Goal: Task Accomplishment & Management: Manage account settings

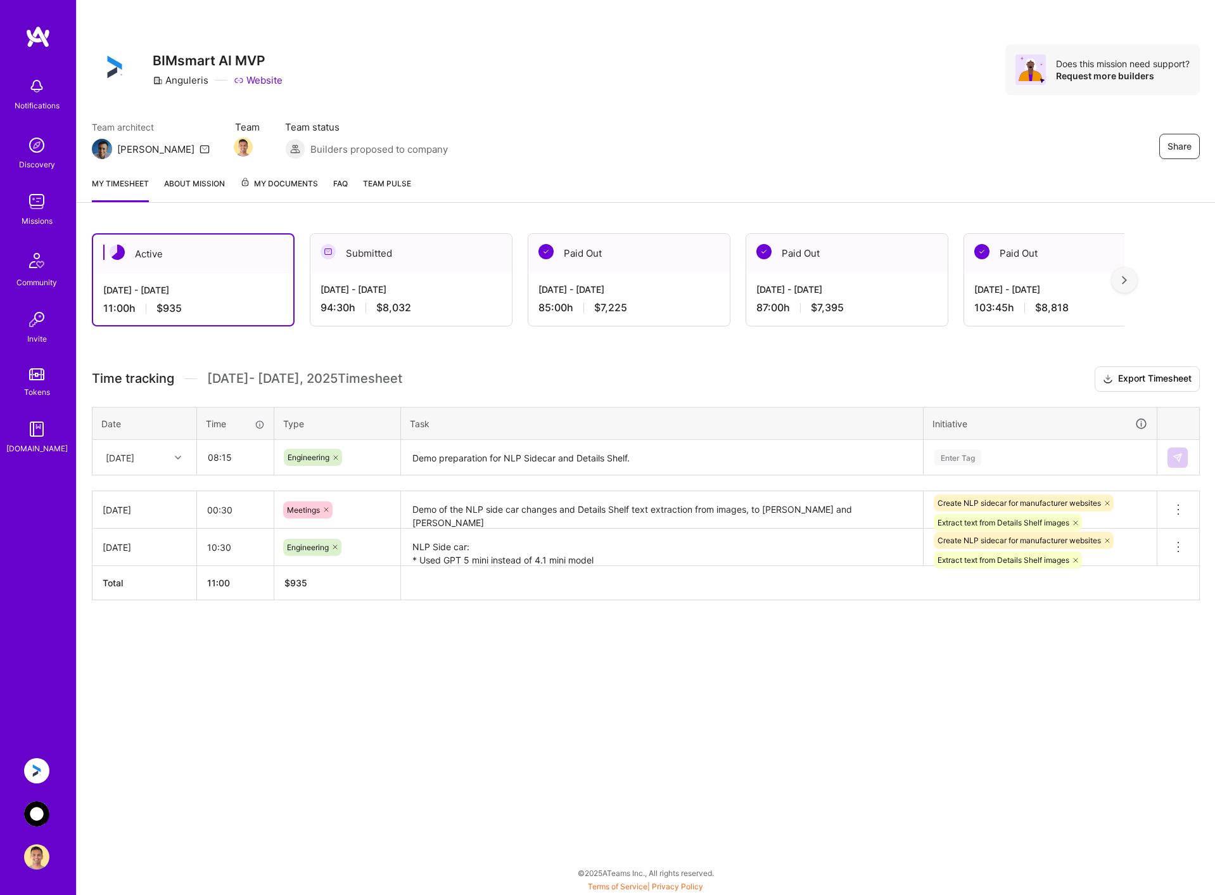
click at [710, 736] on div "Share BIMsmart AI MVP Anguleris Website Does this mission need support? Request…" at bounding box center [645, 447] width 1139 height 895
click at [528, 560] on textarea "NLP Side car: * Used GPT 5 mini instead of 4.1 mini model * Made code changes a…" at bounding box center [661, 547] width 519 height 35
click at [573, 454] on textarea "Demo preparation for NLP Sidecar and Details Shelf. NLP Side car: Show clickabl…" at bounding box center [661, 458] width 519 height 34
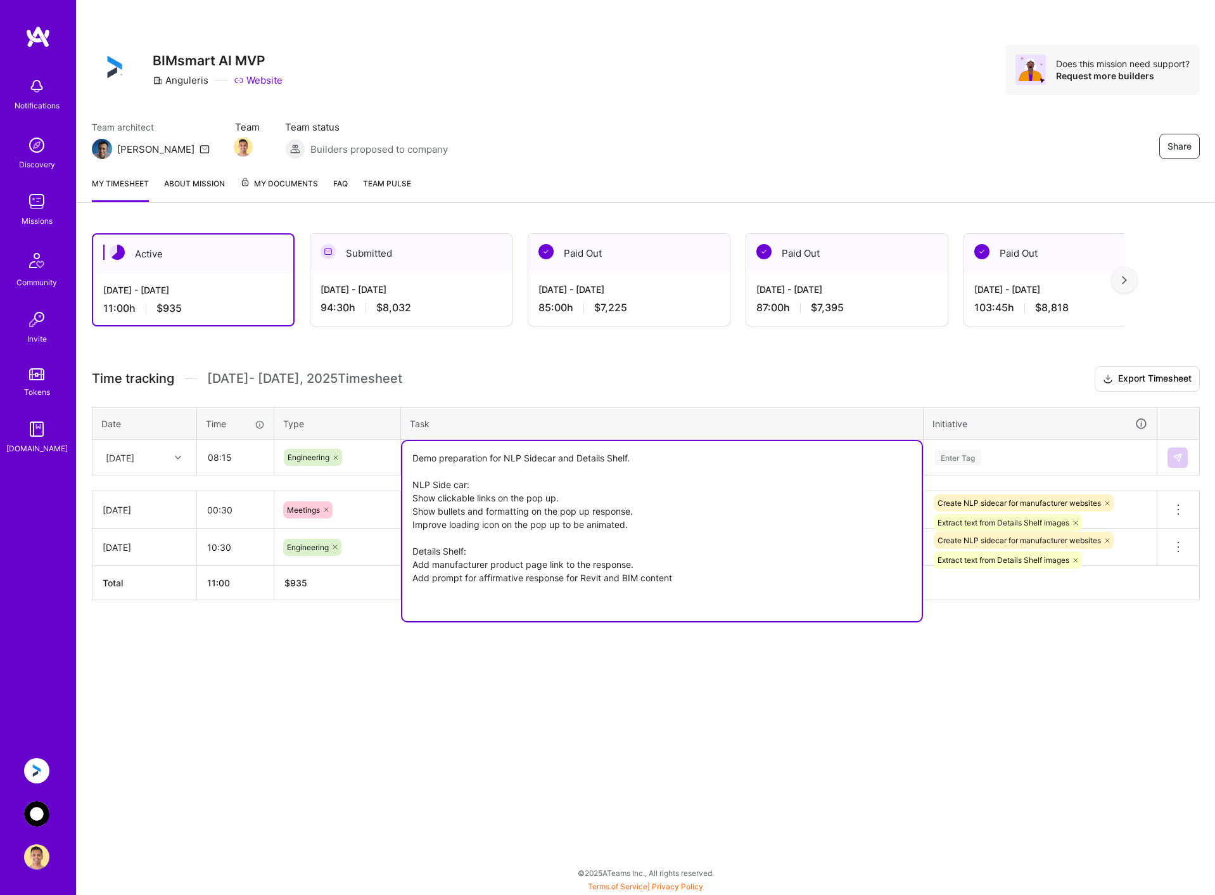
click at [563, 590] on textarea "Demo preparation for NLP Sidecar and Details Shelf. NLP Side car: Show clickabl…" at bounding box center [661, 531] width 519 height 180
type textarea "Demo preparation for NLP Sidecar and Details Shelf. NLP Side car: Show clickabl…"
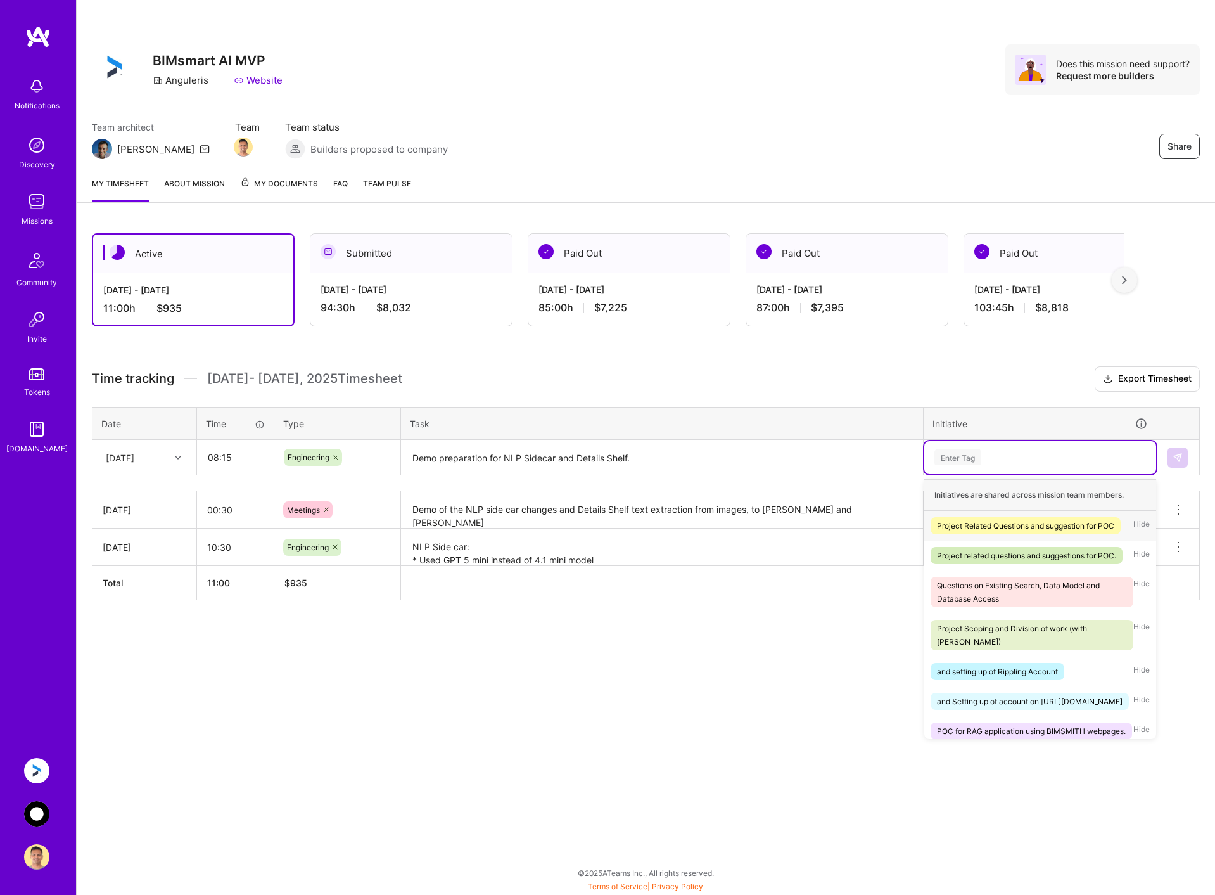
click at [1004, 452] on div "Enter Tag" at bounding box center [1040, 457] width 214 height 16
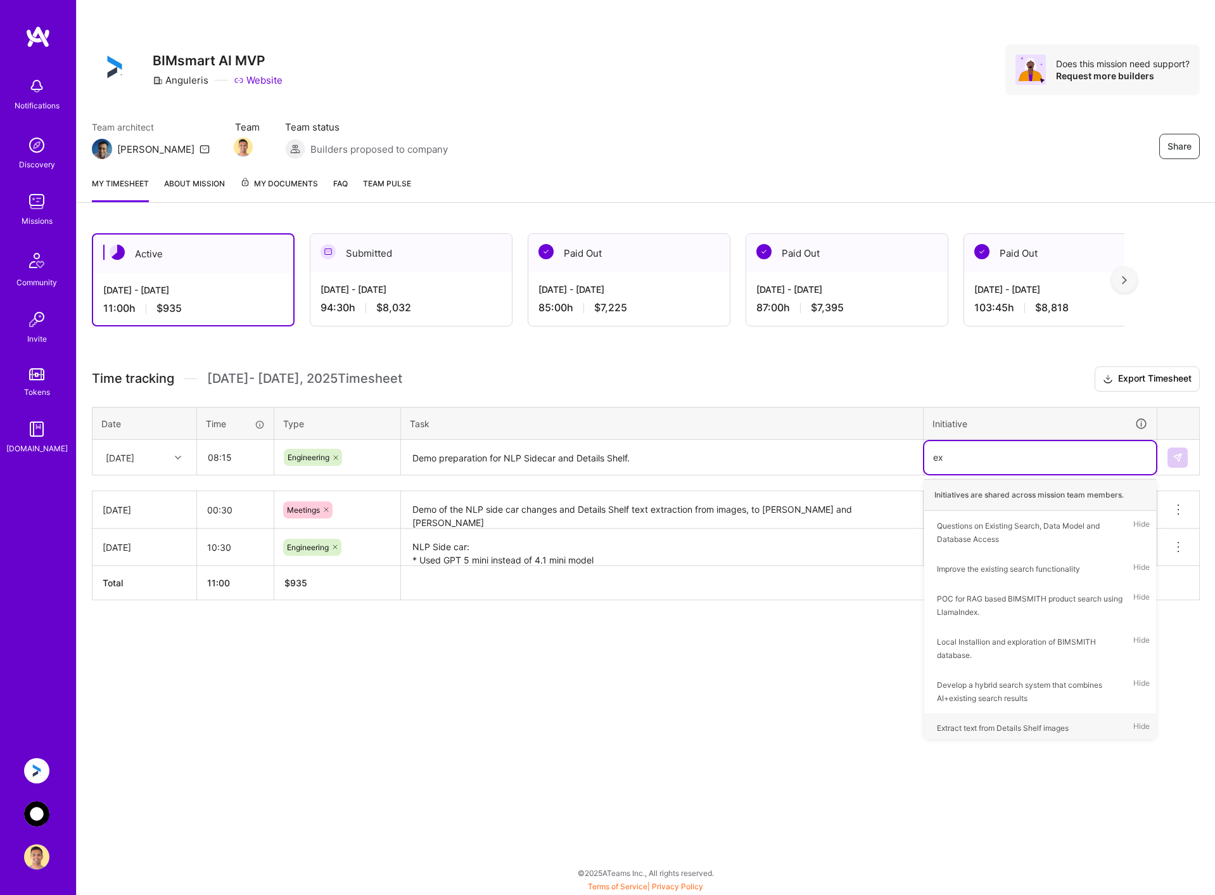
type input "e"
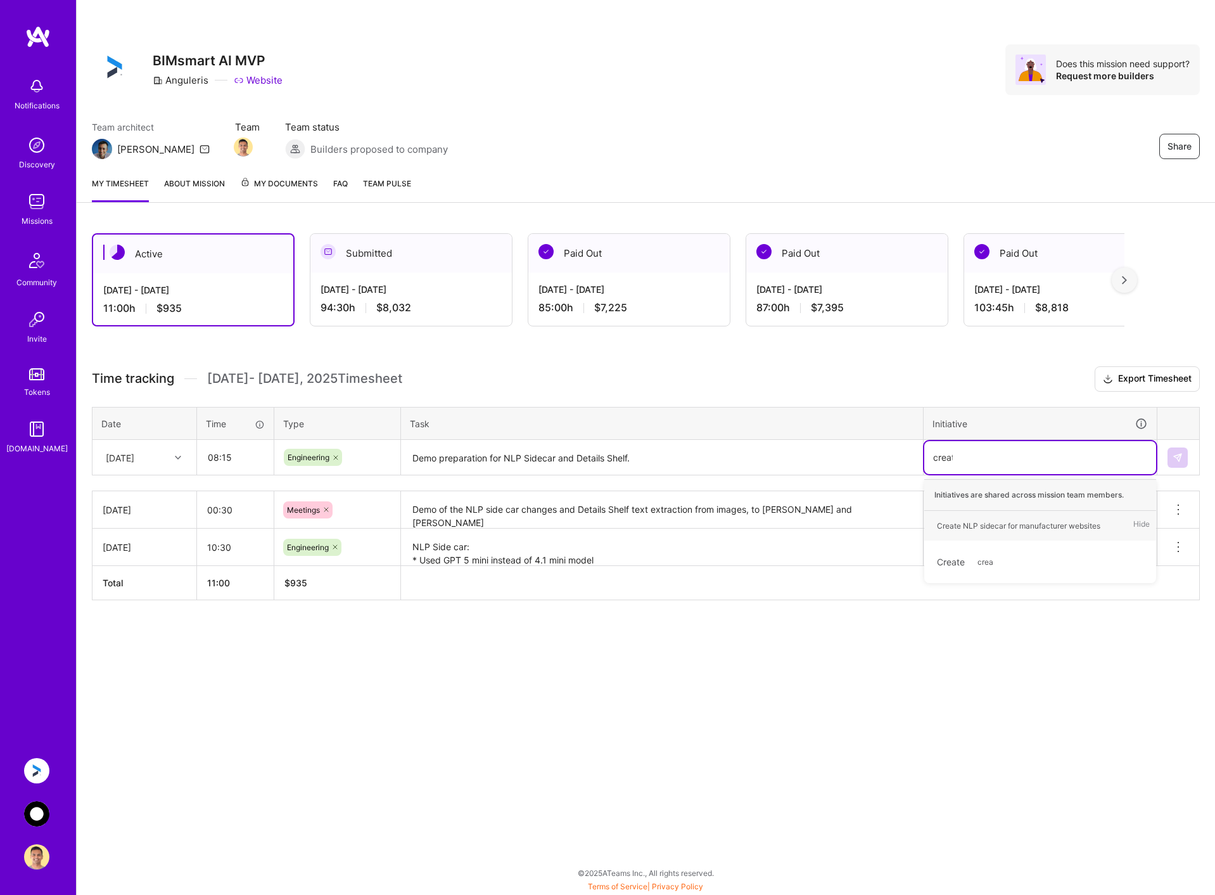
type input "create"
click at [1028, 519] on div "Create NLP sidecar for manufacturer websites" at bounding box center [1018, 525] width 163 height 13
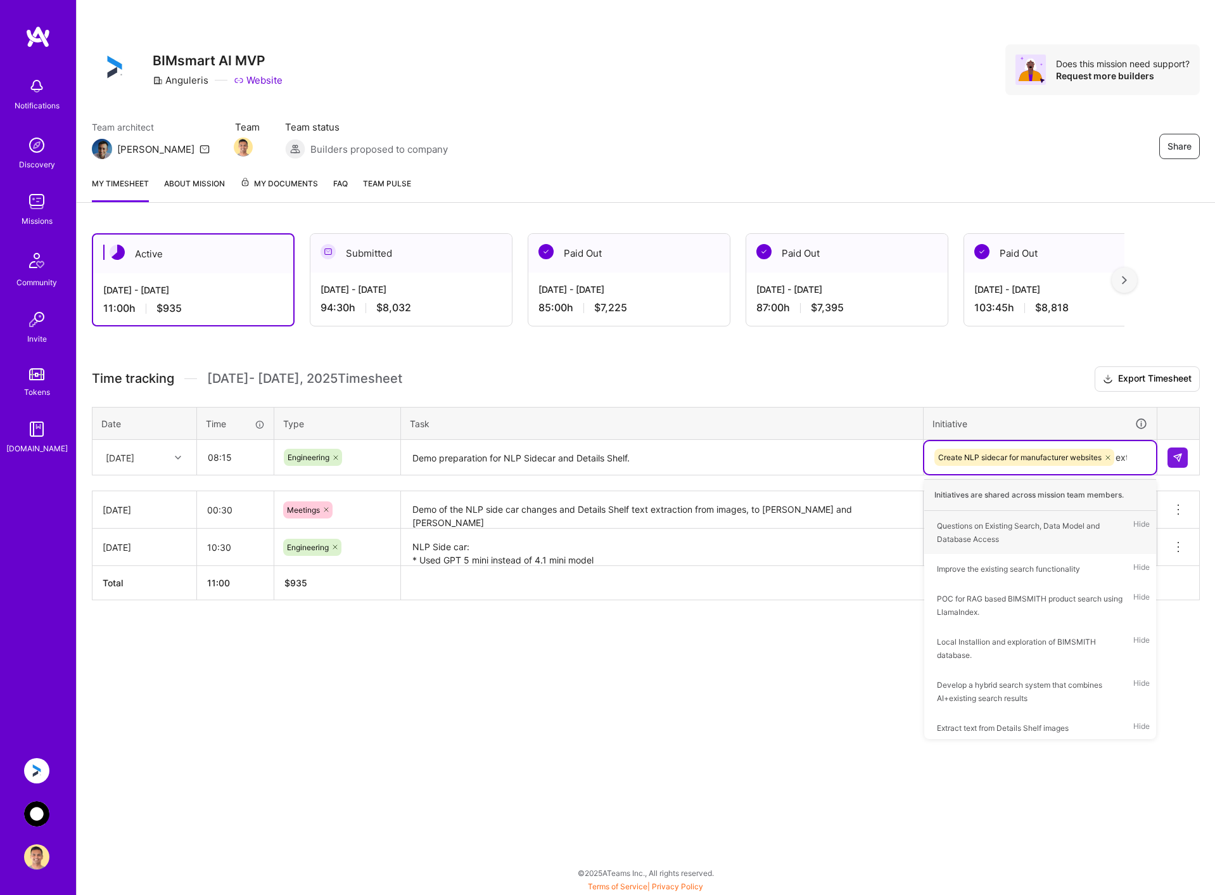
type input "extr"
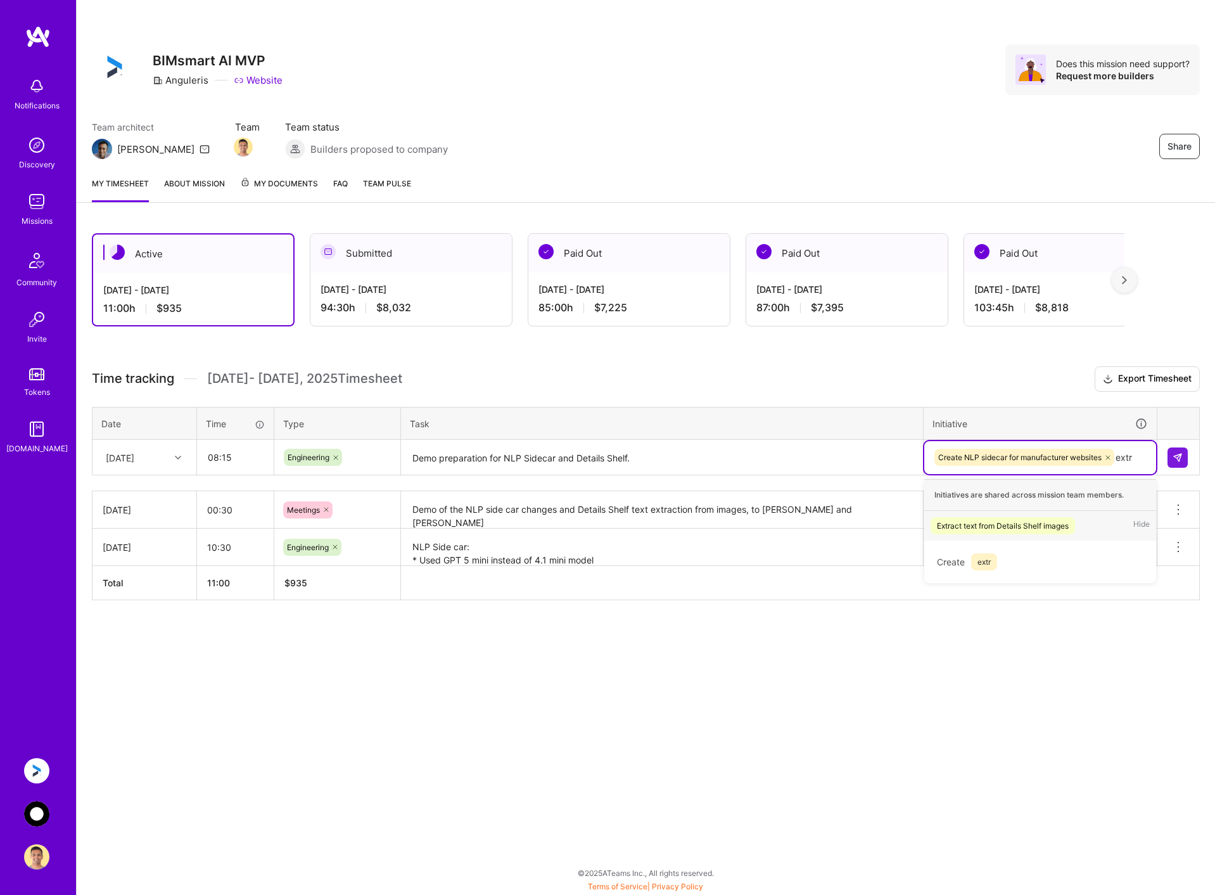
click at [1028, 519] on div "Extract text from Details Shelf images" at bounding box center [1003, 525] width 132 height 13
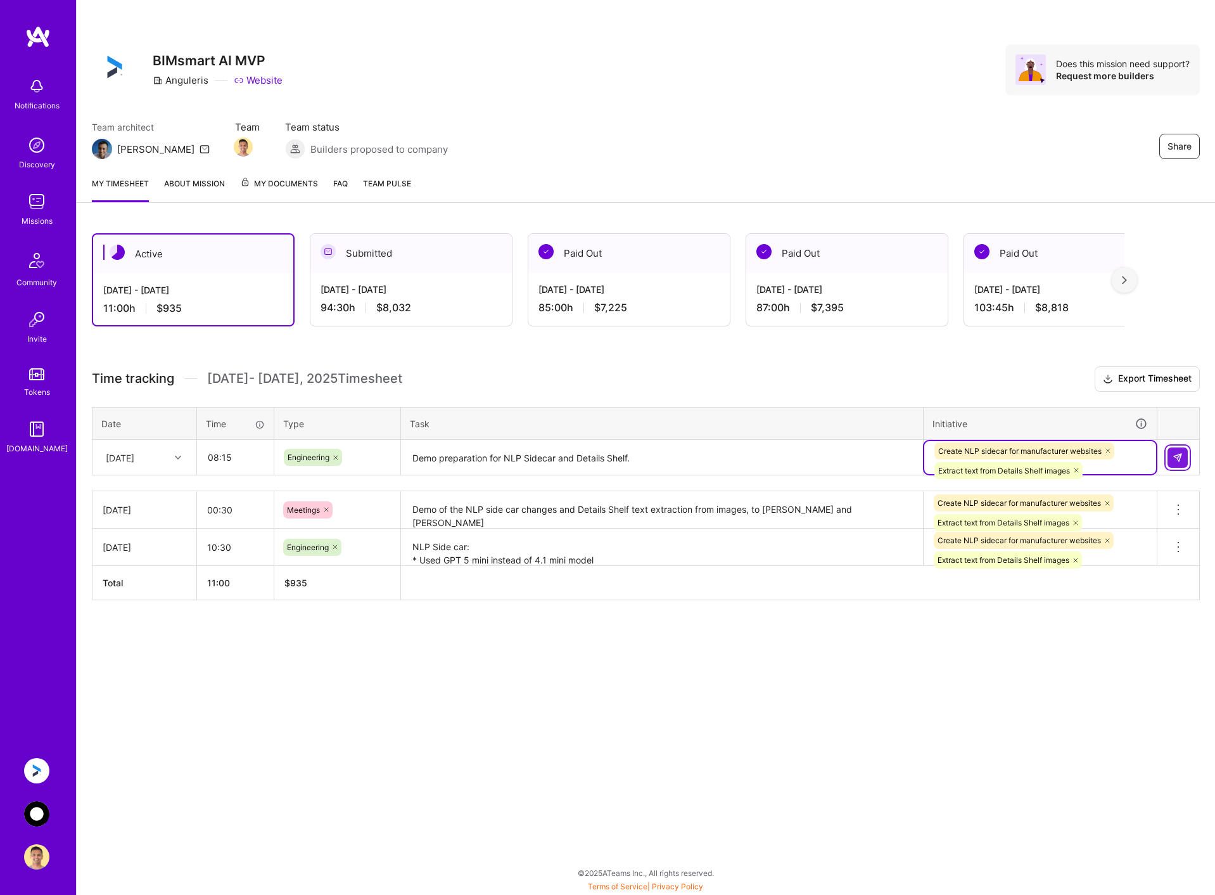
click at [1176, 452] on img at bounding box center [1178, 457] width 10 height 10
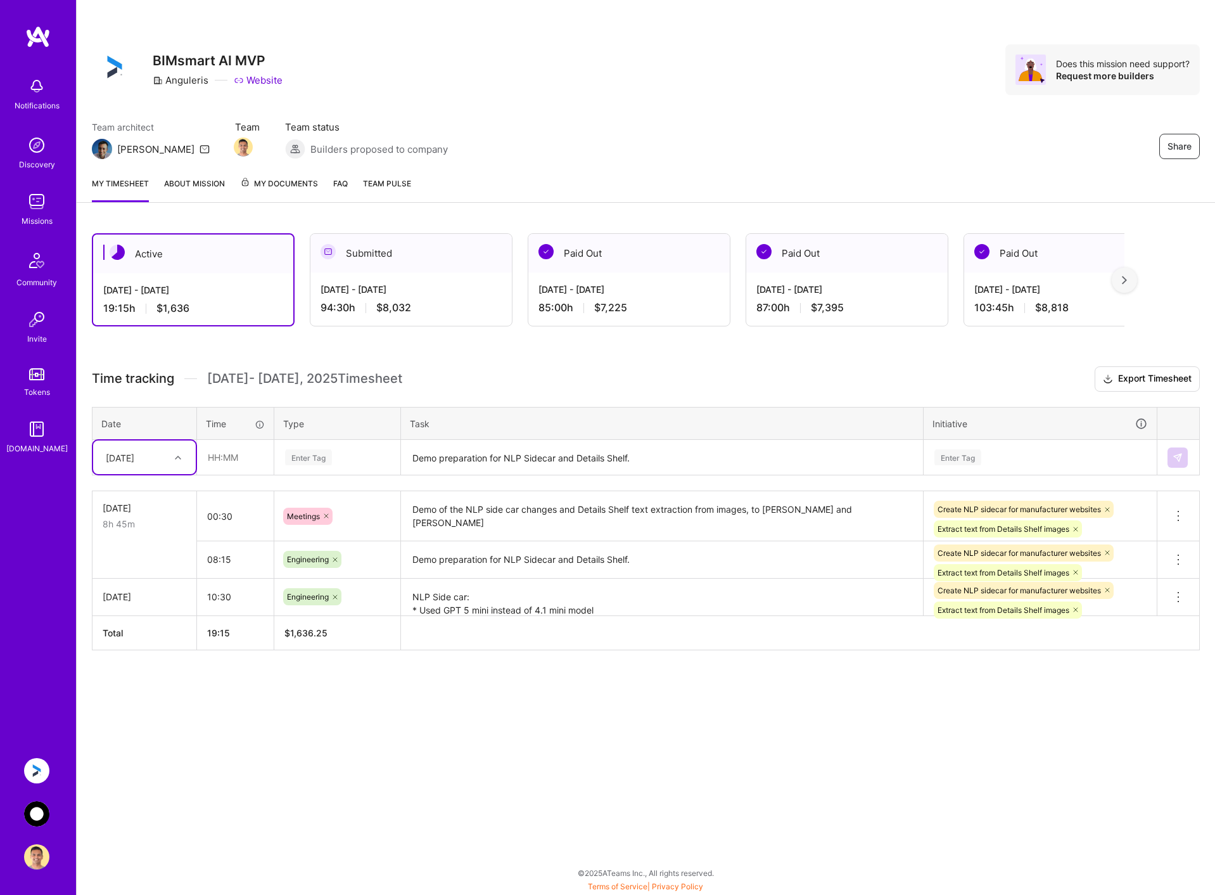
click at [169, 454] on div "[DATE]" at bounding box center [134, 457] width 70 height 21
click at [160, 515] on div "[DATE]" at bounding box center [144, 516] width 103 height 23
click at [236, 462] on input "text" at bounding box center [235, 457] width 75 height 34
type input "08:00"
click at [360, 450] on div "Enter Tag" at bounding box center [337, 457] width 107 height 16
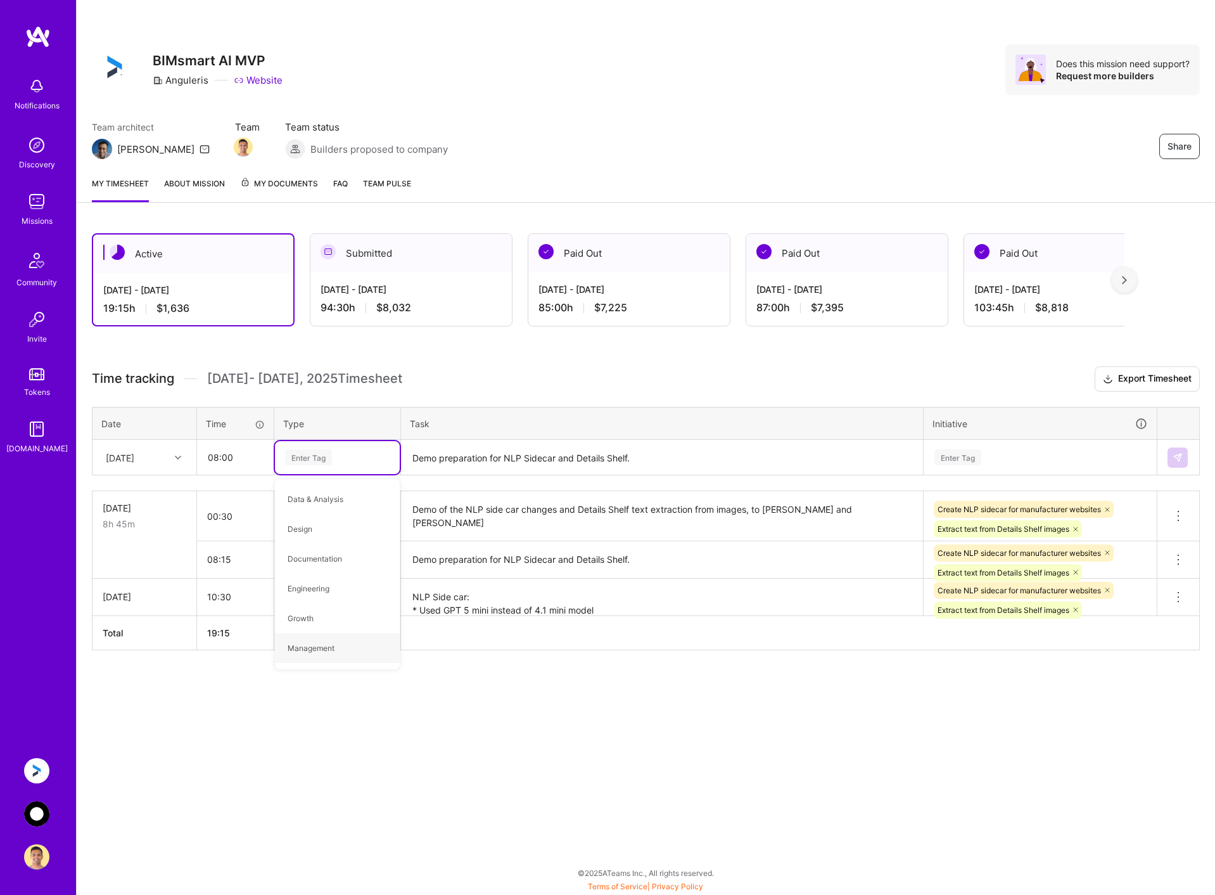
click at [457, 791] on div "Share BIMsmart AI MVP Anguleris Website Does this mission need support? Request…" at bounding box center [645, 447] width 1139 height 895
click at [495, 559] on textarea "Demo preparation for NLP Sidecar and Details Shelf. NLP Side car: Show clickabl…" at bounding box center [661, 559] width 519 height 35
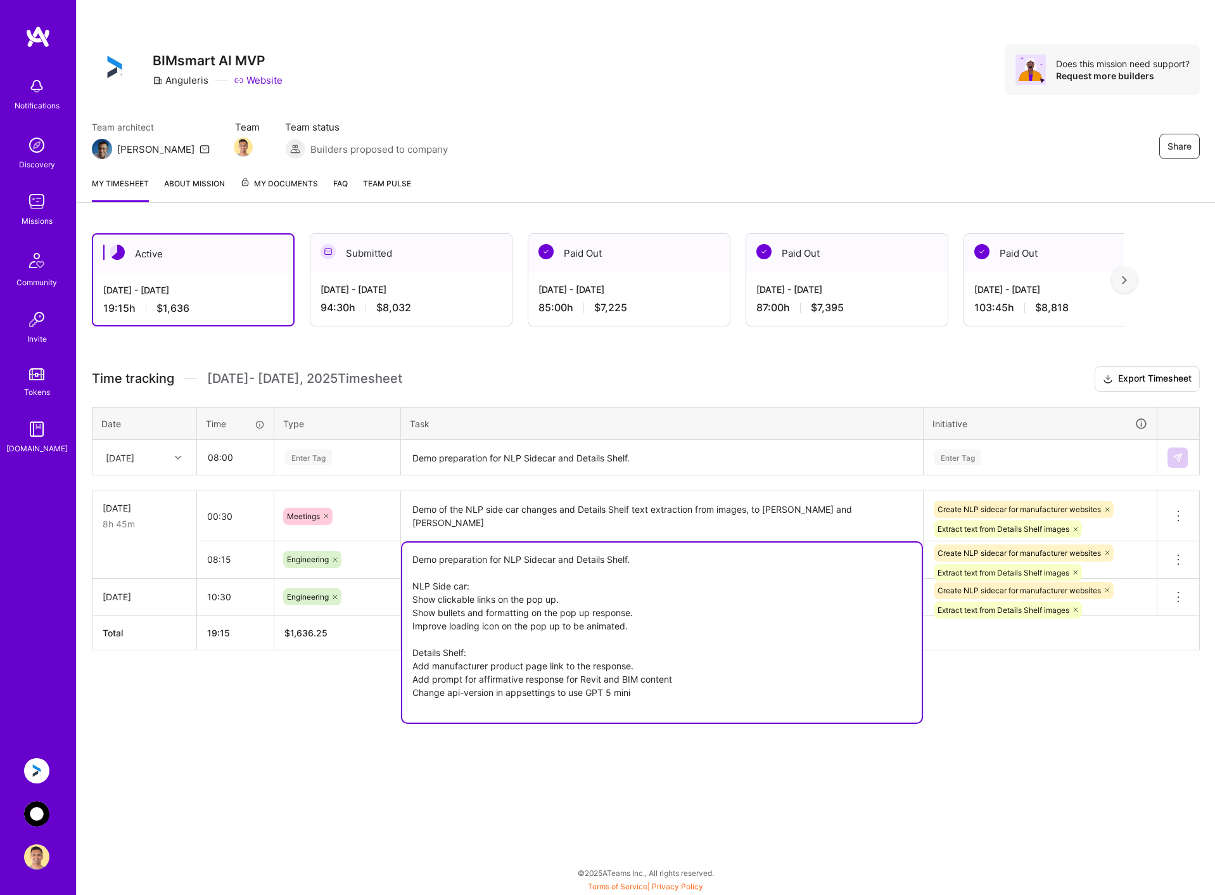
click at [578, 646] on textarea "Demo preparation for NLP Sidecar and Details Shelf. NLP Side car: Show clickabl…" at bounding box center [661, 632] width 519 height 180
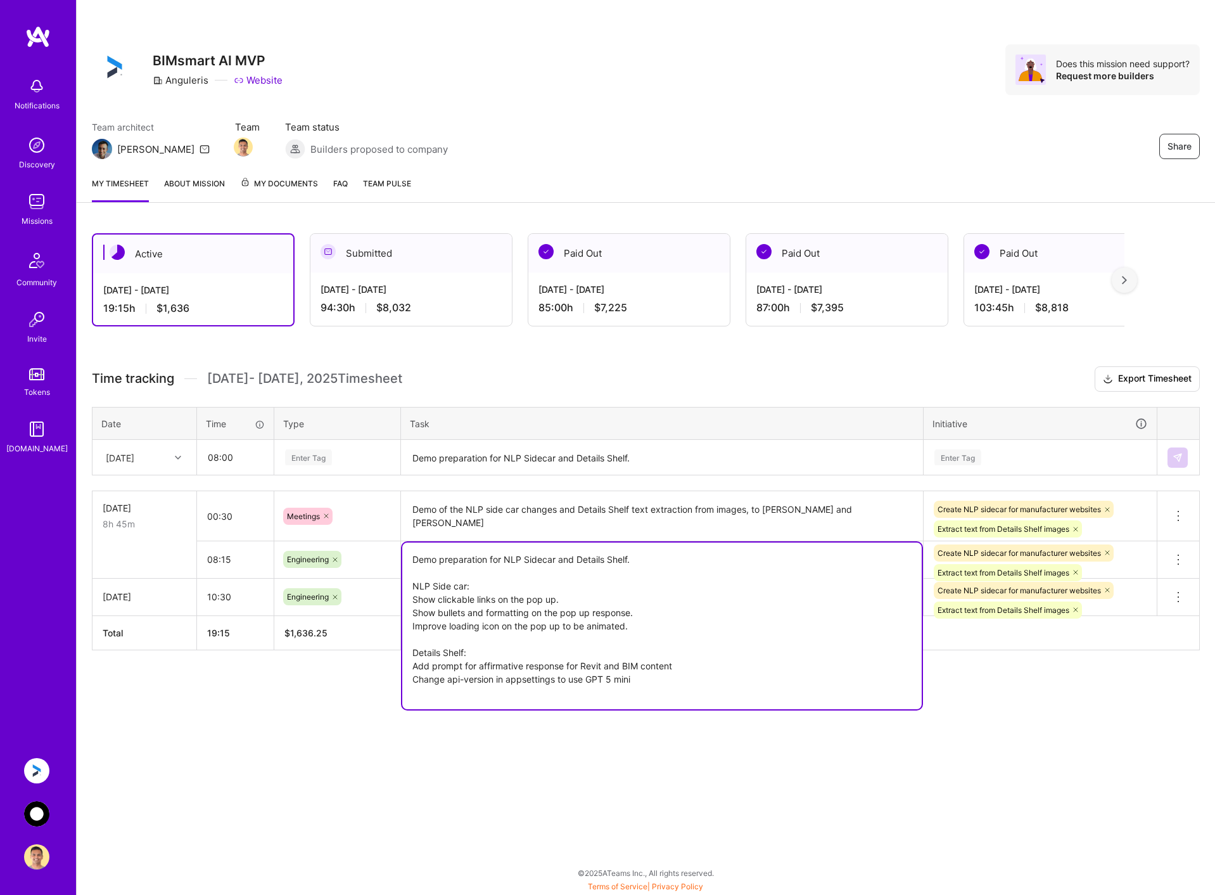
type textarea "Demo preparation for NLP Sidecar and Details Shelf. NLP Side car: Show clickabl…"
click at [1035, 775] on div "Share BIMsmart AI MVP Anguleris Website Does this mission need support? Request…" at bounding box center [645, 447] width 1139 height 895
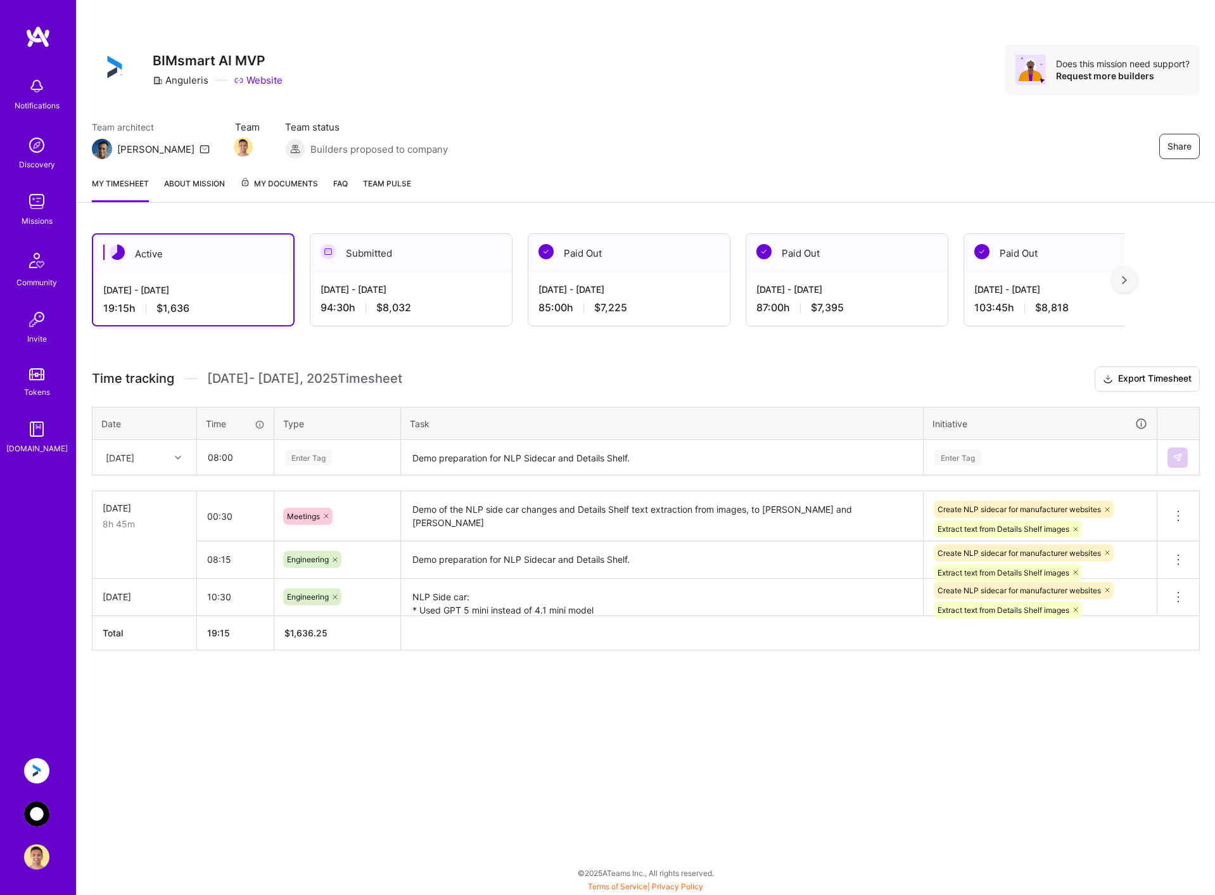
click at [328, 455] on div "Enter Tag" at bounding box center [308, 457] width 47 height 20
click at [326, 589] on span "Engineering" at bounding box center [308, 588] width 54 height 17
click at [458, 454] on textarea "Demo preparation for NLP Sidecar and Details Shelf. NLP Side car: Show clickabl…" at bounding box center [661, 458] width 519 height 34
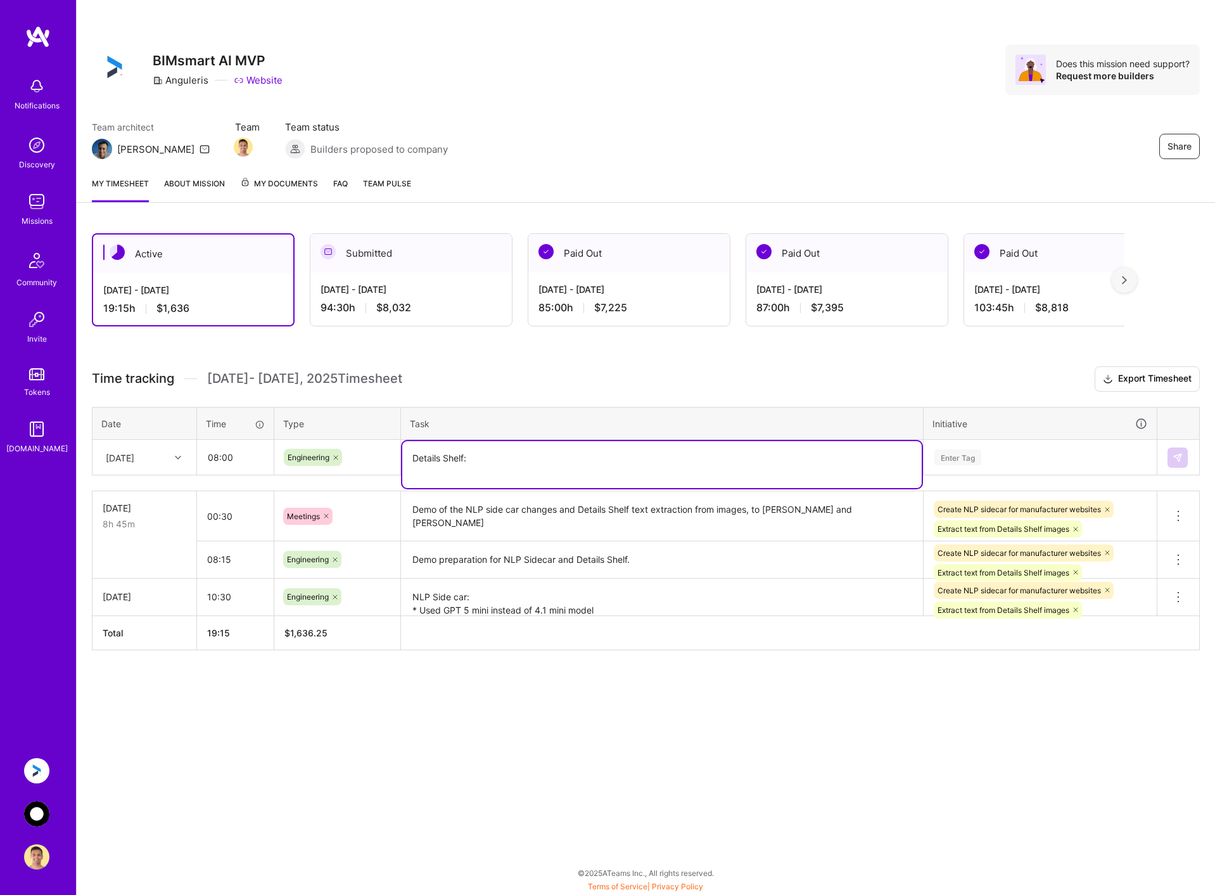
paste textarea "Add manufacturer product page link to the response."
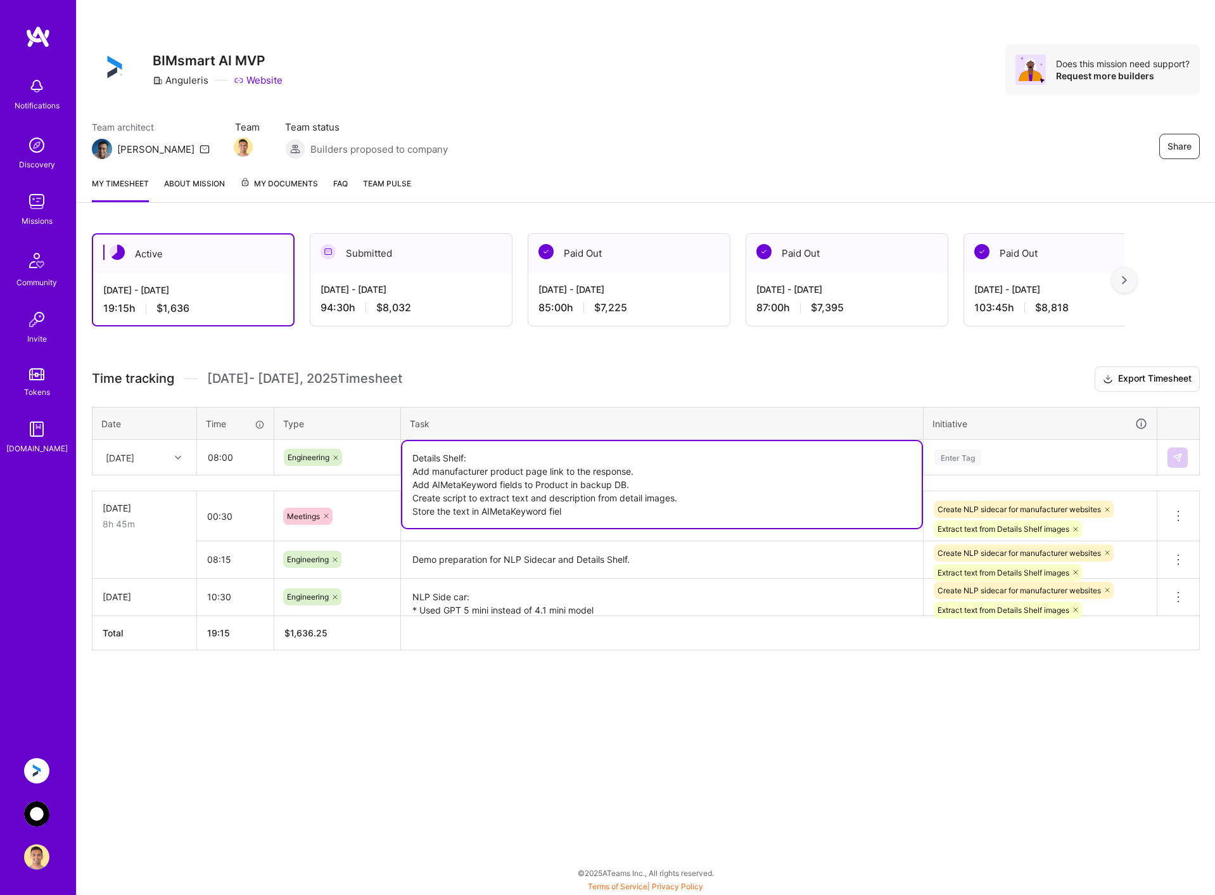
click at [591, 514] on textarea "Details Shelf: Add manufacturer product page link to the response. Add AIMetaKe…" at bounding box center [661, 484] width 519 height 87
type textarea "Details Shelf: Add manufacturer product page link to the response. Add AIMetaKe…"
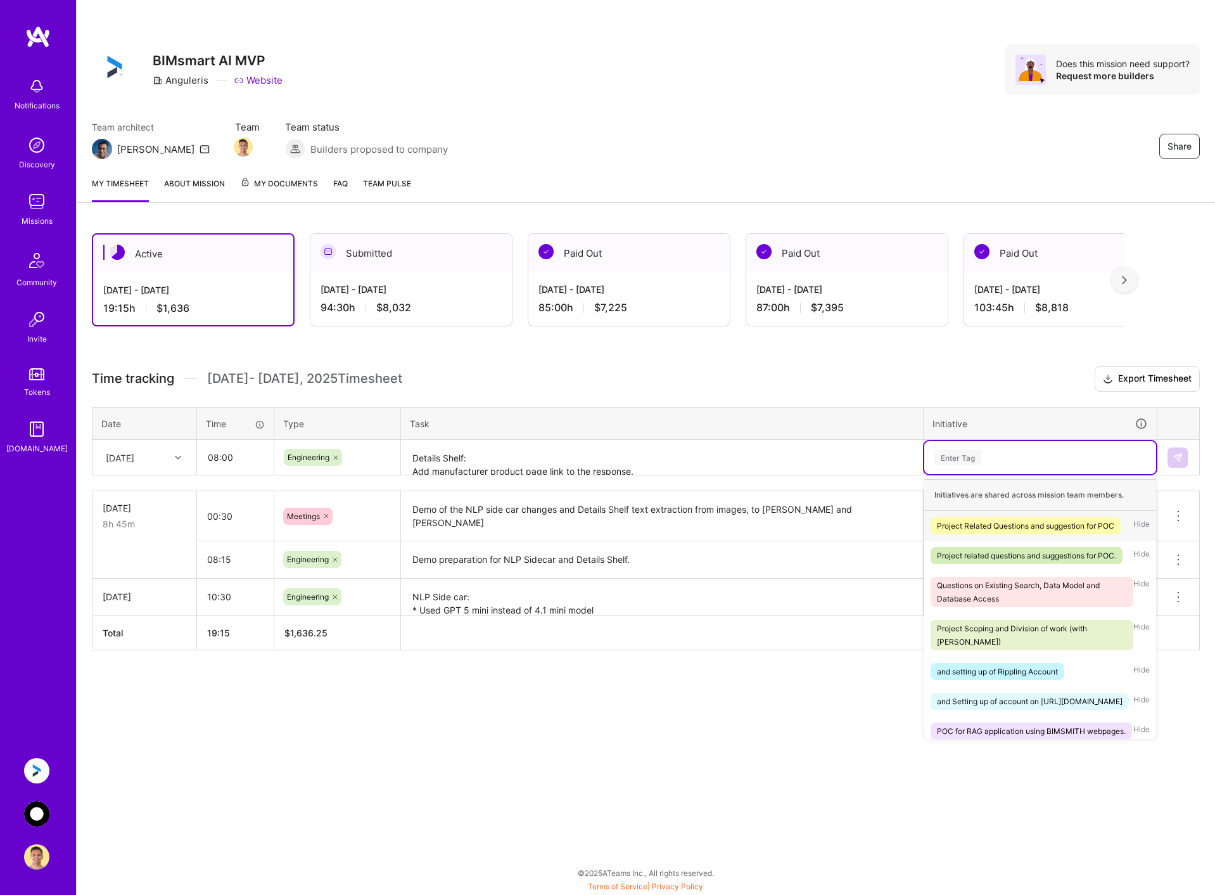
click at [1032, 454] on div "Enter Tag" at bounding box center [1040, 457] width 214 height 16
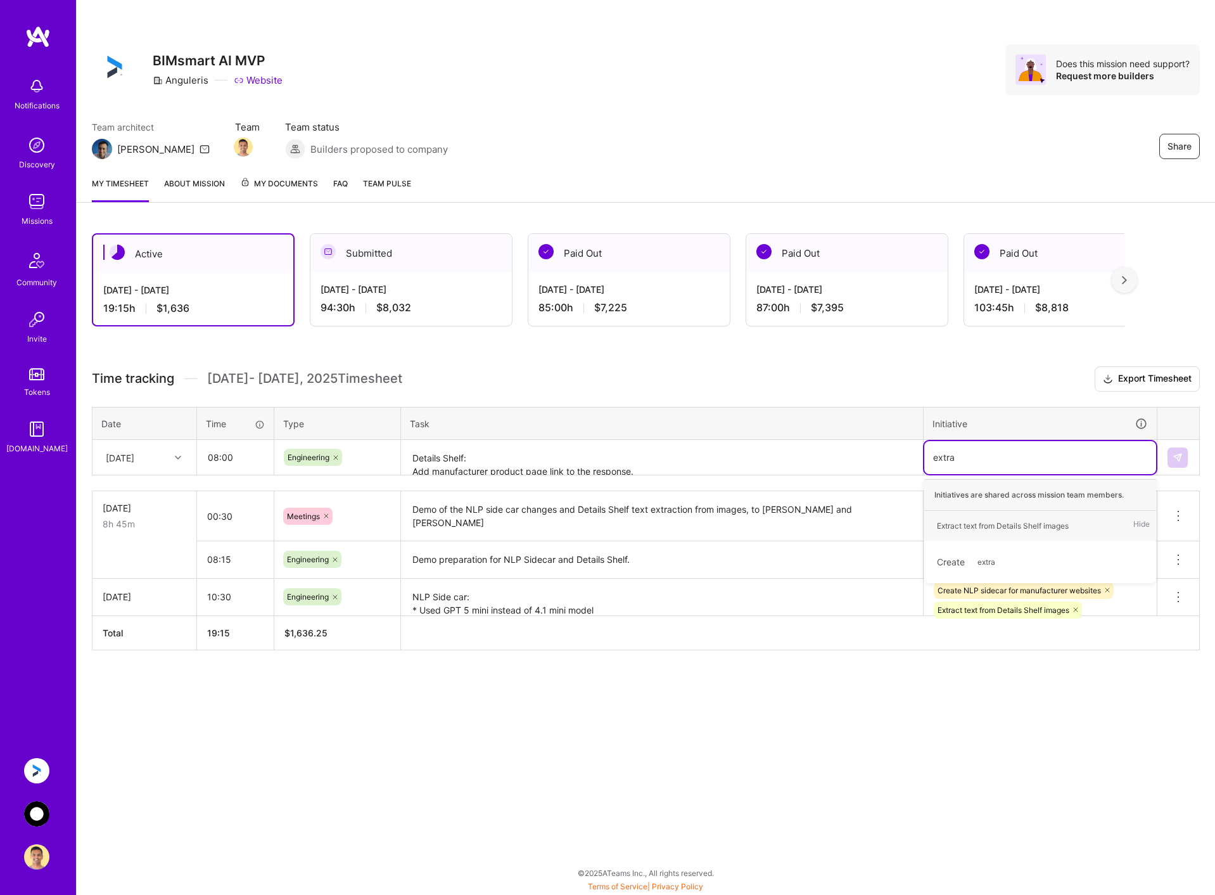
type input "extrac"
click at [1019, 521] on div "Extract text from Details Shelf images" at bounding box center [1003, 525] width 132 height 13
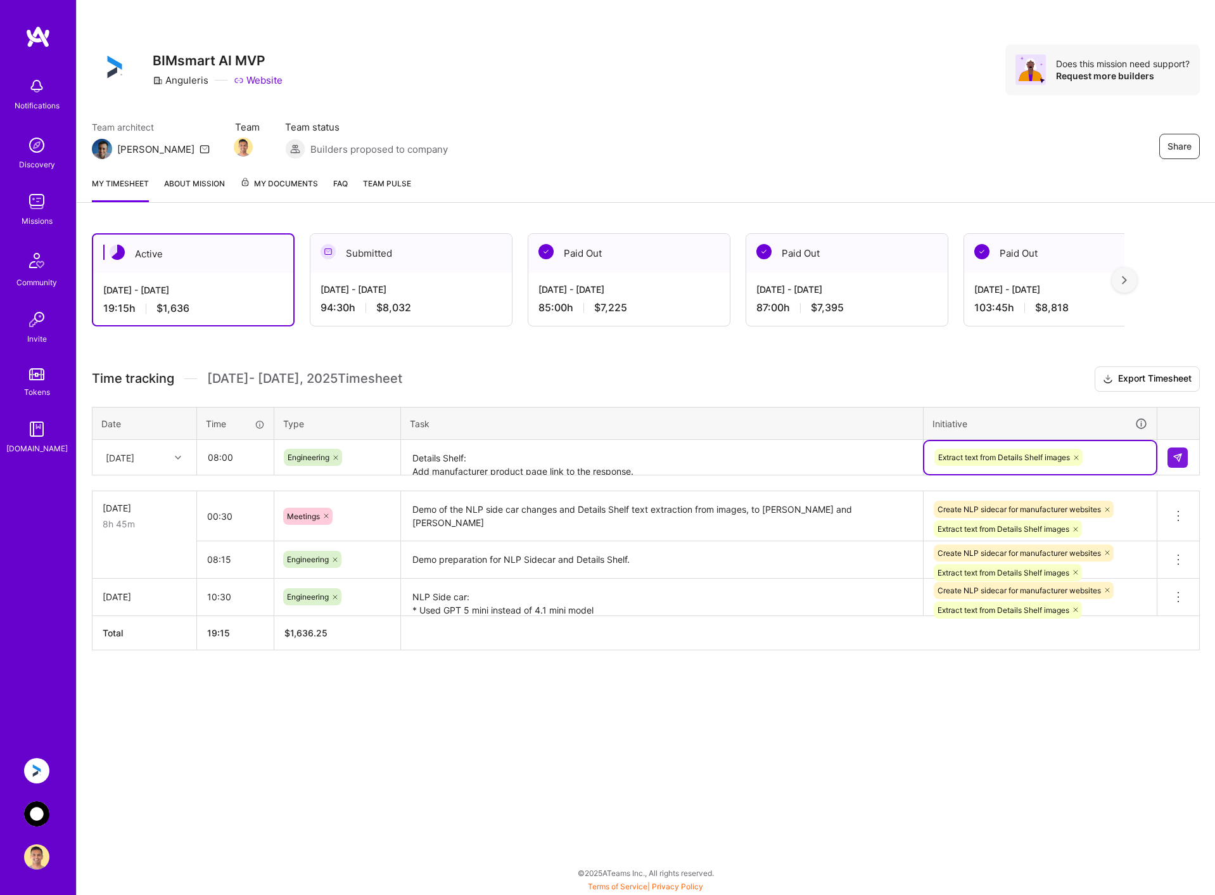
click at [411, 457] on textarea "Details Shelf: Add manufacturer product page link to the response. Add AIMetaKe…" at bounding box center [661, 458] width 519 height 34
click at [546, 456] on textarea "Details Shelf: Add manufacturer product page link to the response. Add AIMetaKe…" at bounding box center [661, 458] width 519 height 34
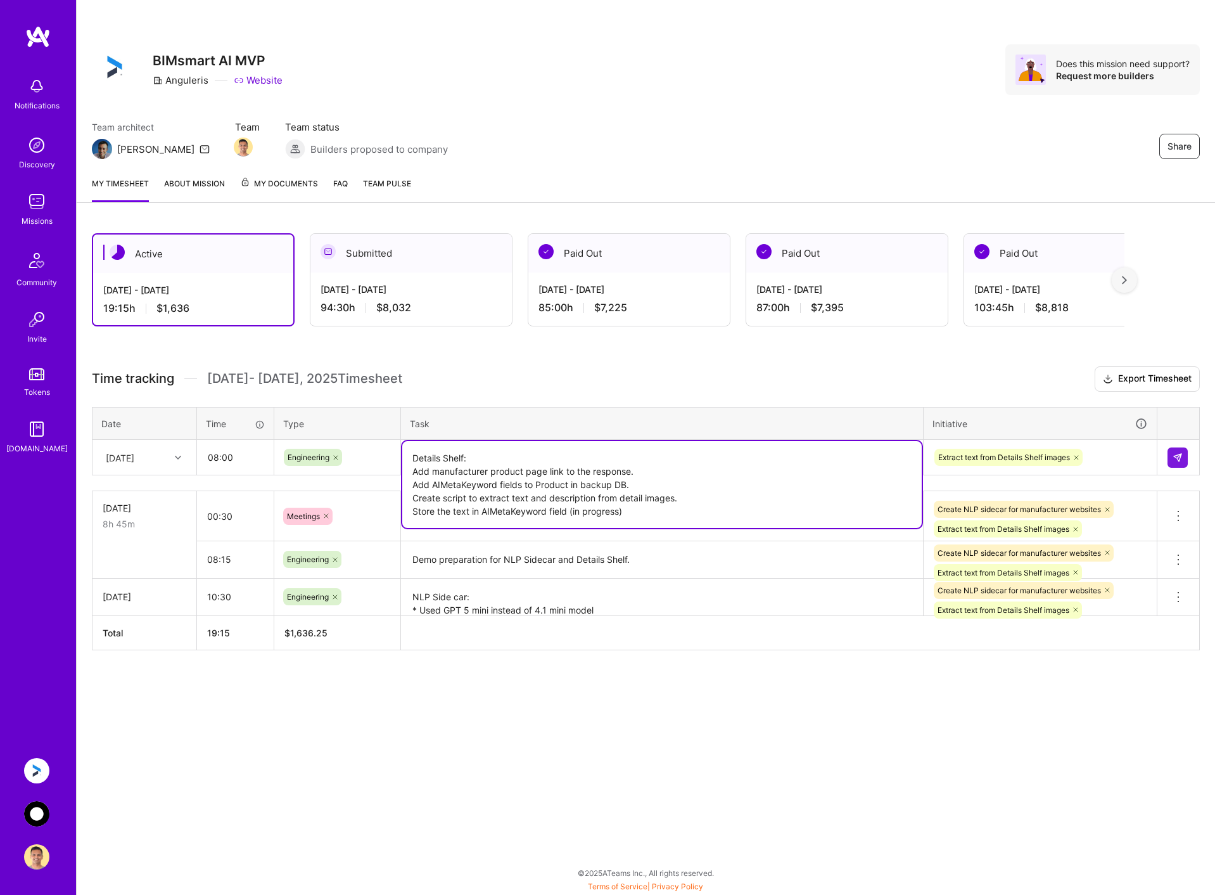
drag, startPoint x: 739, startPoint y: 696, endPoint x: 780, endPoint y: 673, distance: 47.1
click at [739, 696] on div "Active [DATE] - [DATE] 19:15 h $1,636 Submitted [DATE] - [DATE] 94:30 h $8,032 …" at bounding box center [646, 465] width 1138 height 494
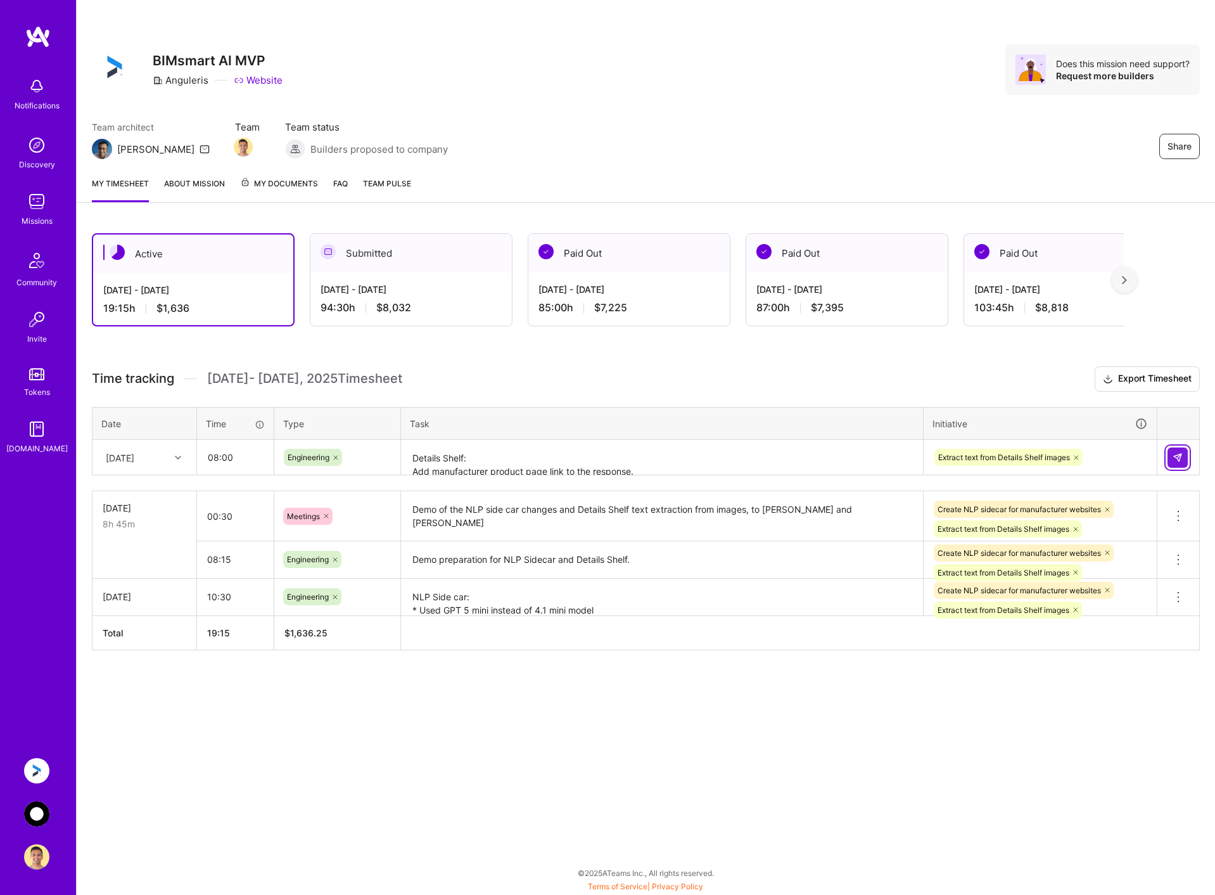
click at [1170, 457] on button at bounding box center [1178, 457] width 20 height 20
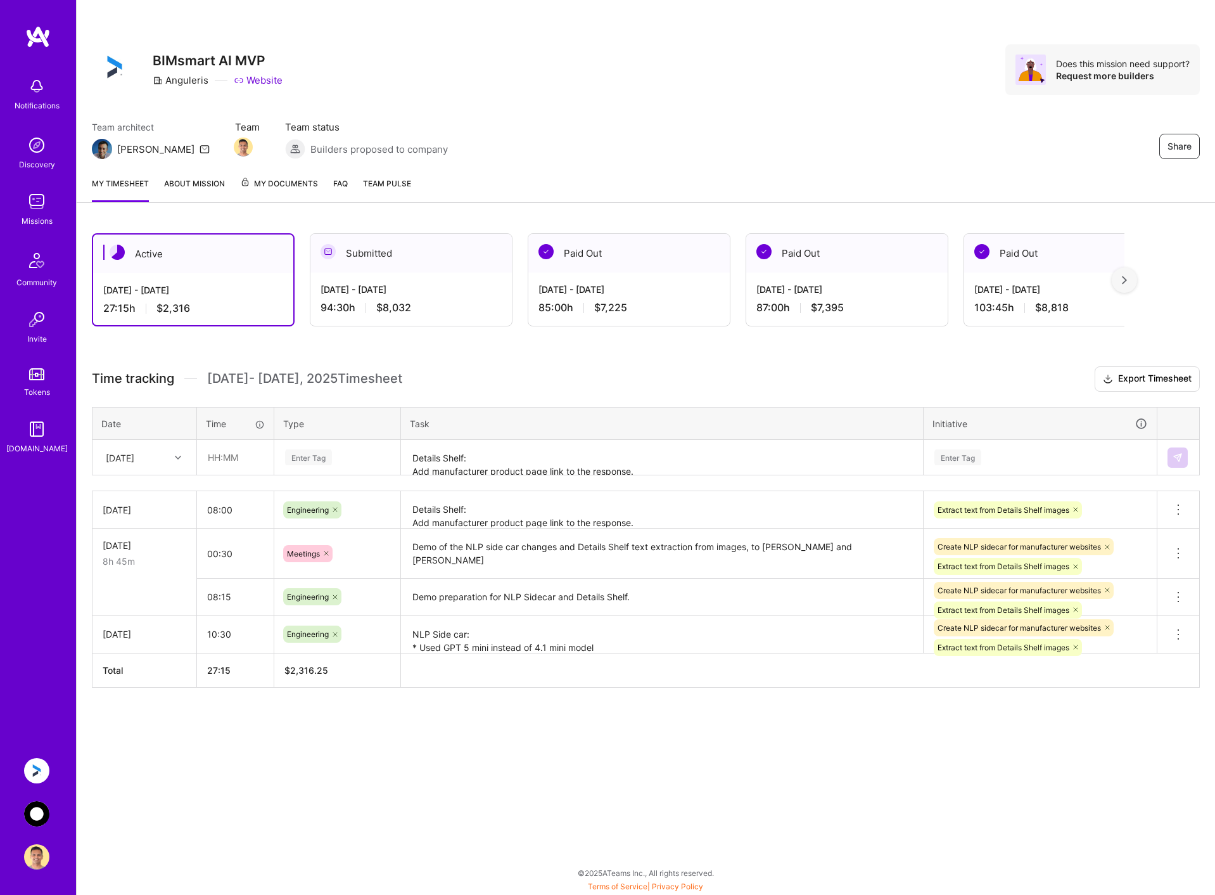
click at [40, 819] on img at bounding box center [36, 813] width 25 height 25
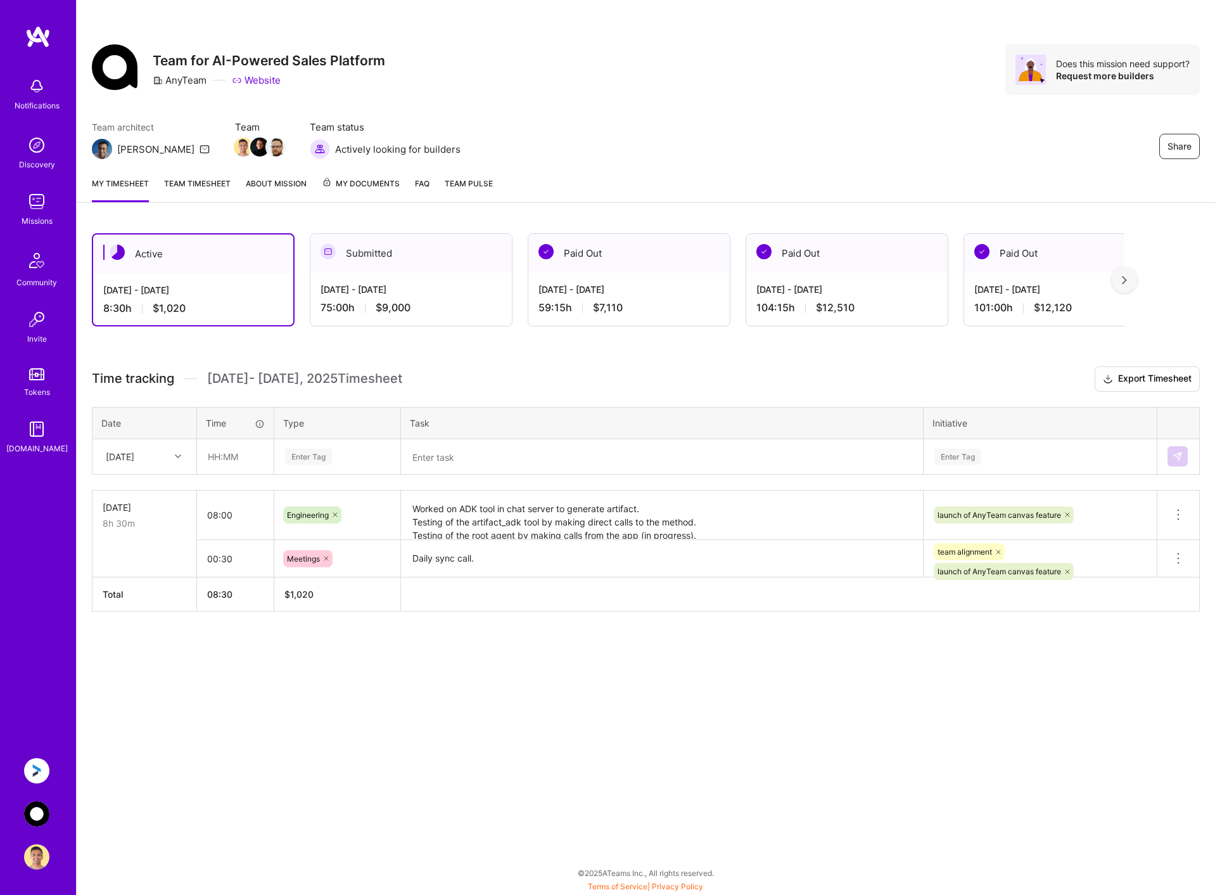
click at [158, 457] on div "[DATE]" at bounding box center [134, 456] width 70 height 21
click at [143, 508] on div "[DATE]" at bounding box center [144, 515] width 103 height 23
click at [247, 461] on input "text" at bounding box center [235, 457] width 75 height 34
click at [204, 184] on link "Team timesheet" at bounding box center [197, 189] width 67 height 25
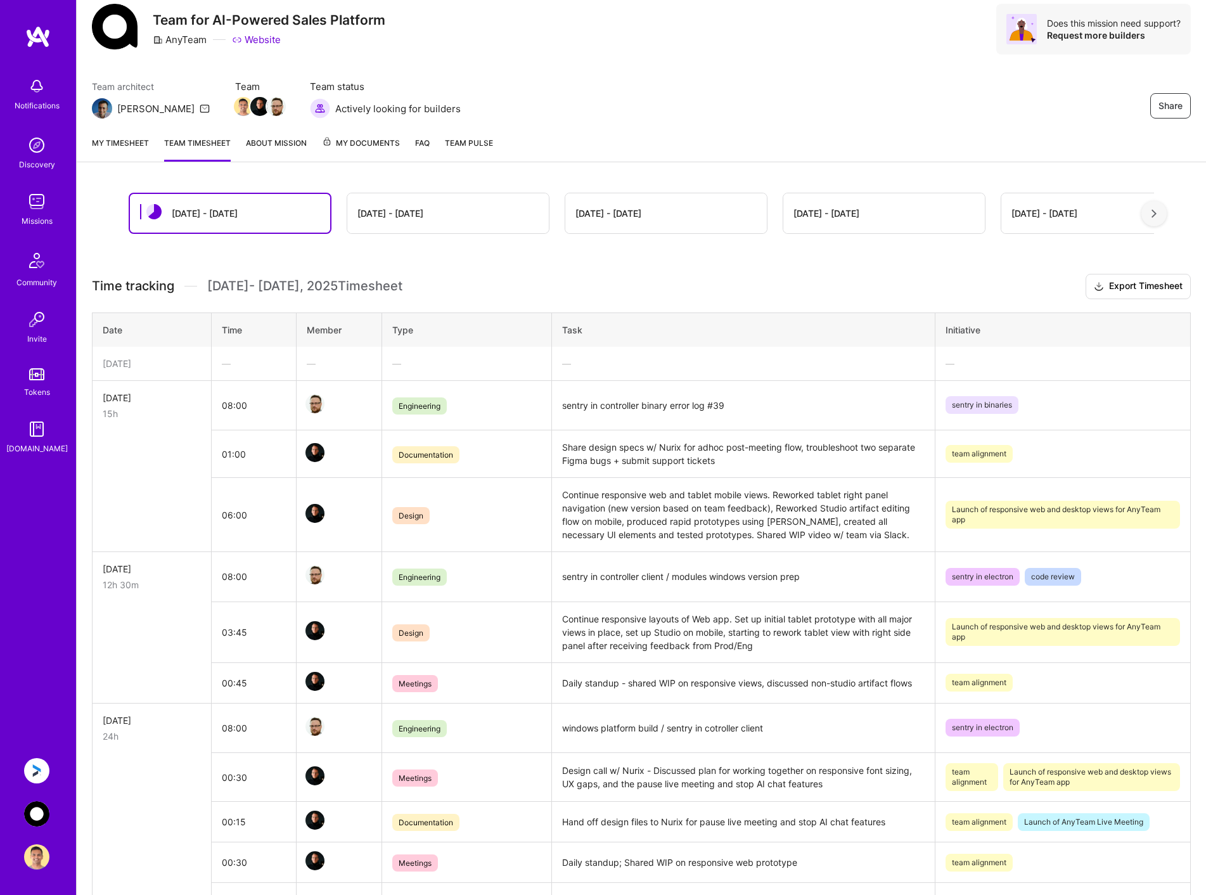
scroll to position [63, 0]
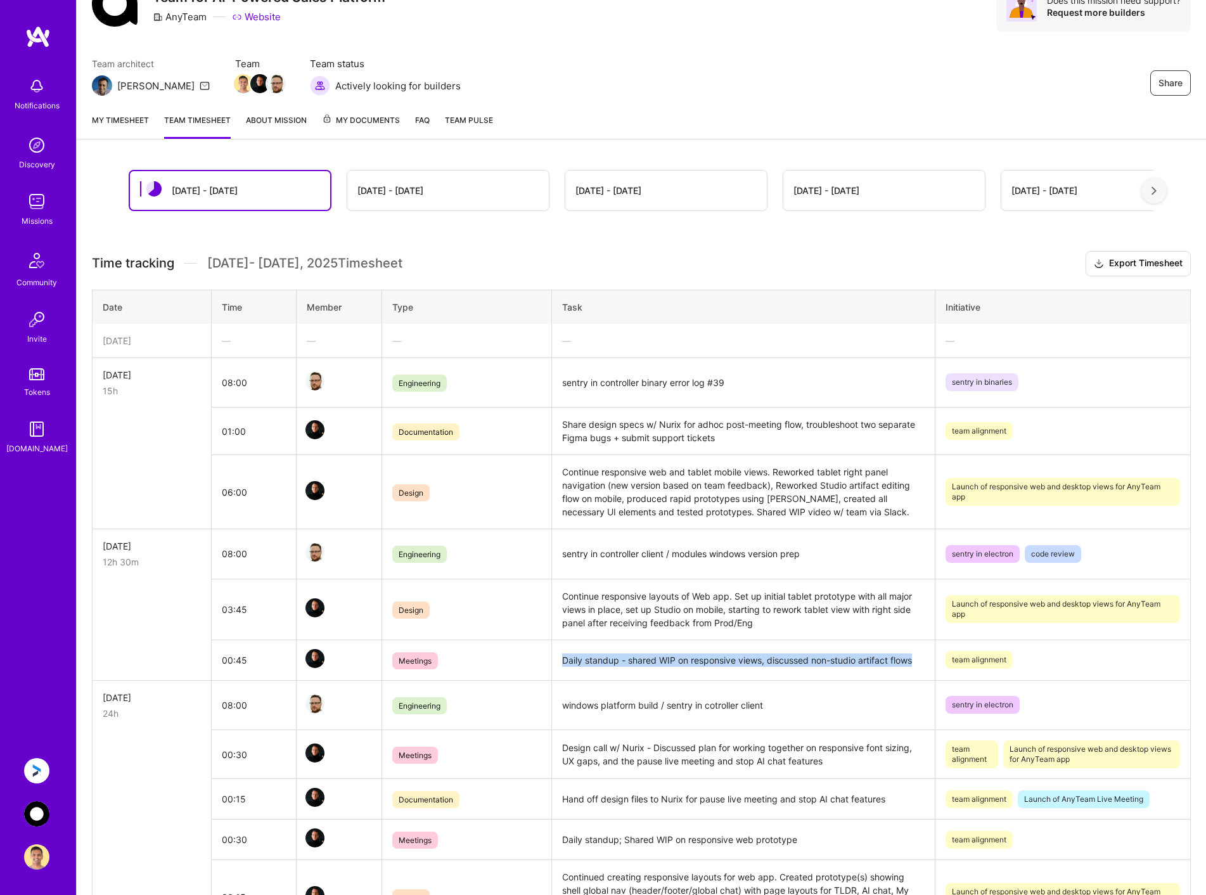
drag, startPoint x: 562, startPoint y: 661, endPoint x: 917, endPoint y: 663, distance: 355.4
click at [917, 663] on td "Daily standup - shared WIP on responsive views, discussed non-studio artifact f…" at bounding box center [743, 659] width 383 height 41
copy td "Daily standup - shared WIP on responsive views, discussed non-studio artifact f…"
click at [123, 119] on link "My timesheet" at bounding box center [120, 125] width 57 height 25
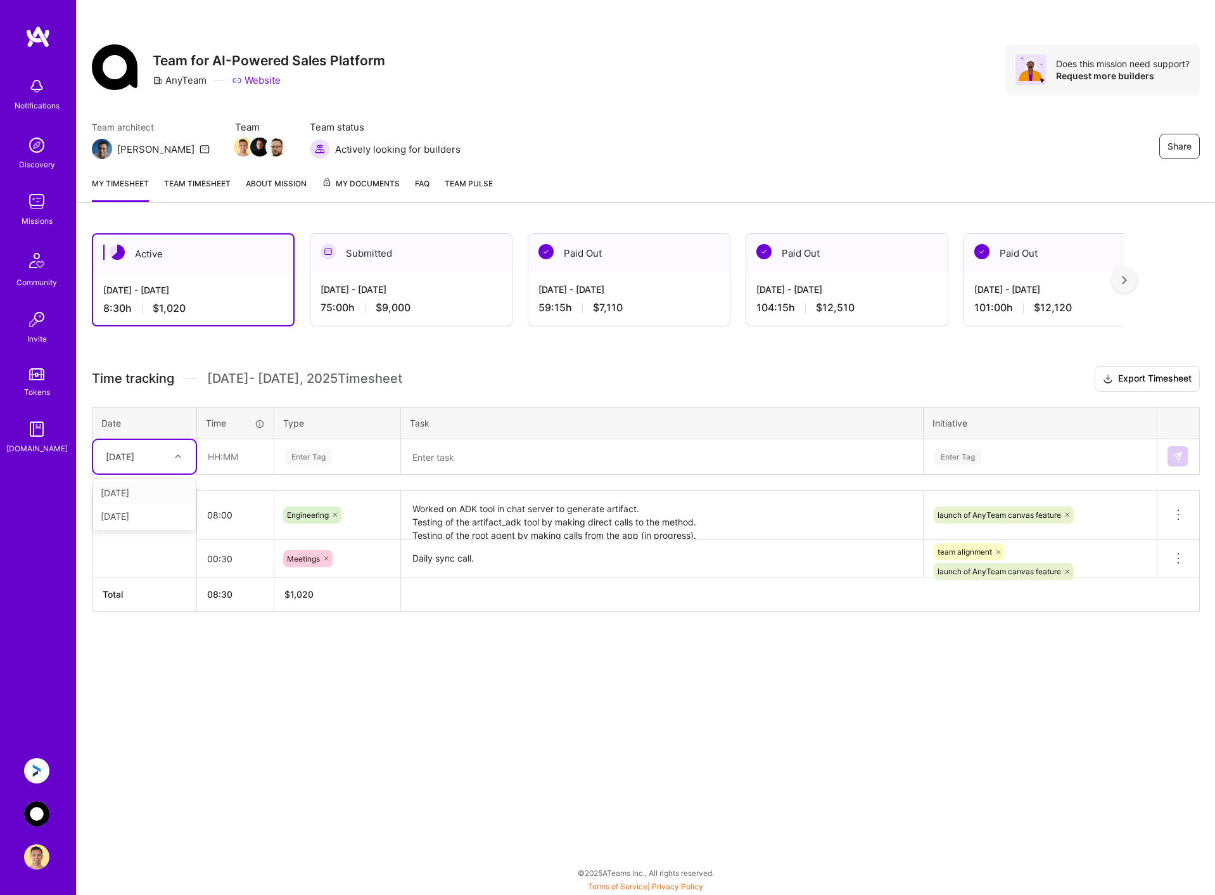
click at [170, 455] on div at bounding box center [180, 456] width 20 height 16
click at [151, 518] on div "[DATE]" at bounding box center [144, 515] width 103 height 23
click at [245, 456] on input "text" at bounding box center [235, 457] width 75 height 34
type input "00:45"
type input "meet"
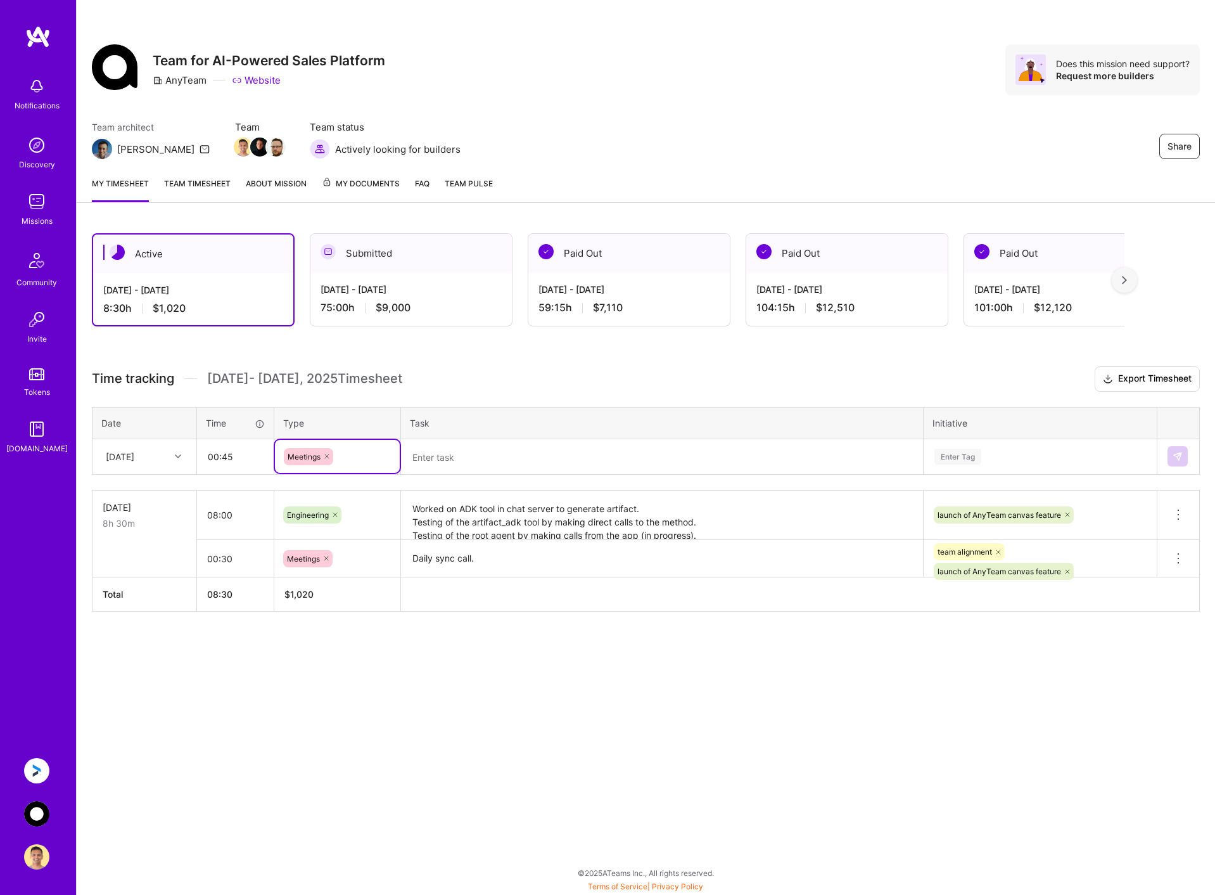
click at [466, 455] on textarea at bounding box center [661, 456] width 519 height 33
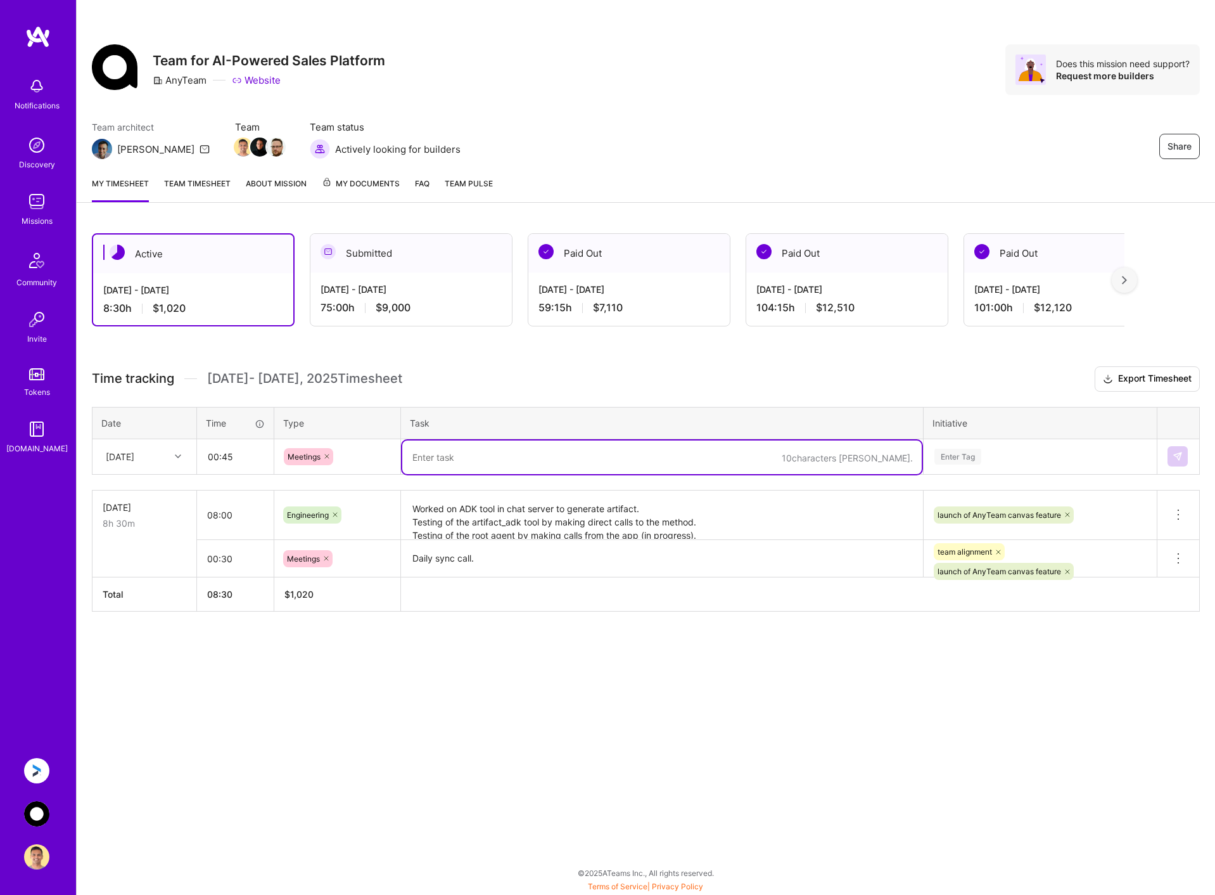
paste textarea "Daily standup - shared WIP on responsive views, discussed non-studio artifact f…"
drag, startPoint x: 436, startPoint y: 459, endPoint x: 490, endPoint y: 451, distance: 55.1
click at [436, 459] on textarea "Daily standup - shared WIP on responsive views, discussed non-studio artifact f…" at bounding box center [661, 457] width 519 height 34
click at [555, 455] on textarea "Daily sync up call. Discussed integration of artifact tool in chat server" at bounding box center [661, 457] width 519 height 34
drag, startPoint x: 555, startPoint y: 455, endPoint x: 572, endPoint y: 455, distance: 17.1
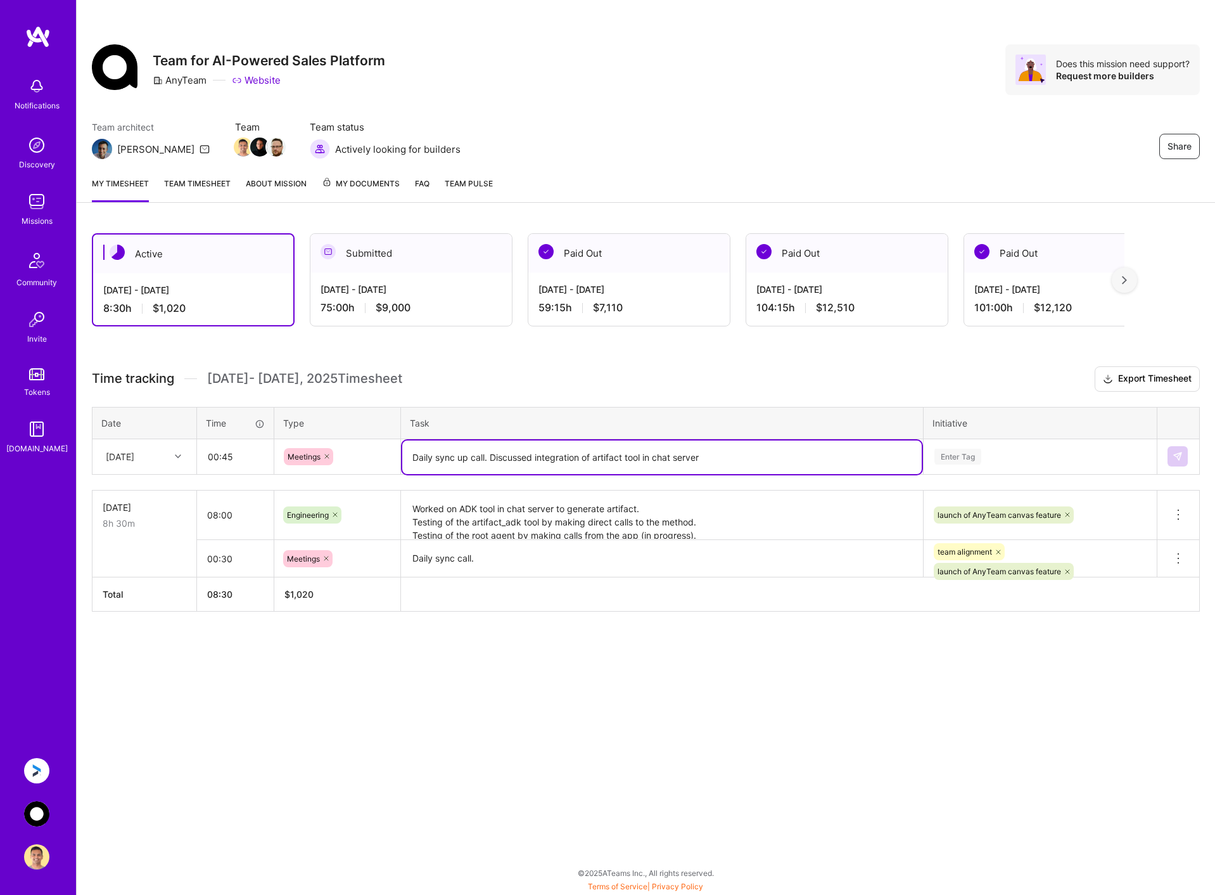
click at [555, 455] on textarea "Daily sync up call. Discussed integration of artifact tool in chat server" at bounding box center [661, 457] width 519 height 34
click at [569, 460] on textarea "Daily sync up call. Discussed implemetation of artifact tool in chat server" at bounding box center [661, 457] width 519 height 34
click at [767, 454] on textarea "Daily sync up call. Discussed implementation of artifact tool in chat server" at bounding box center [661, 457] width 519 height 34
type textarea "Daily sync up call. Discussed implementation of artifact tool in chat server"
click at [1104, 453] on div "Enter Tag" at bounding box center [1040, 457] width 214 height 16
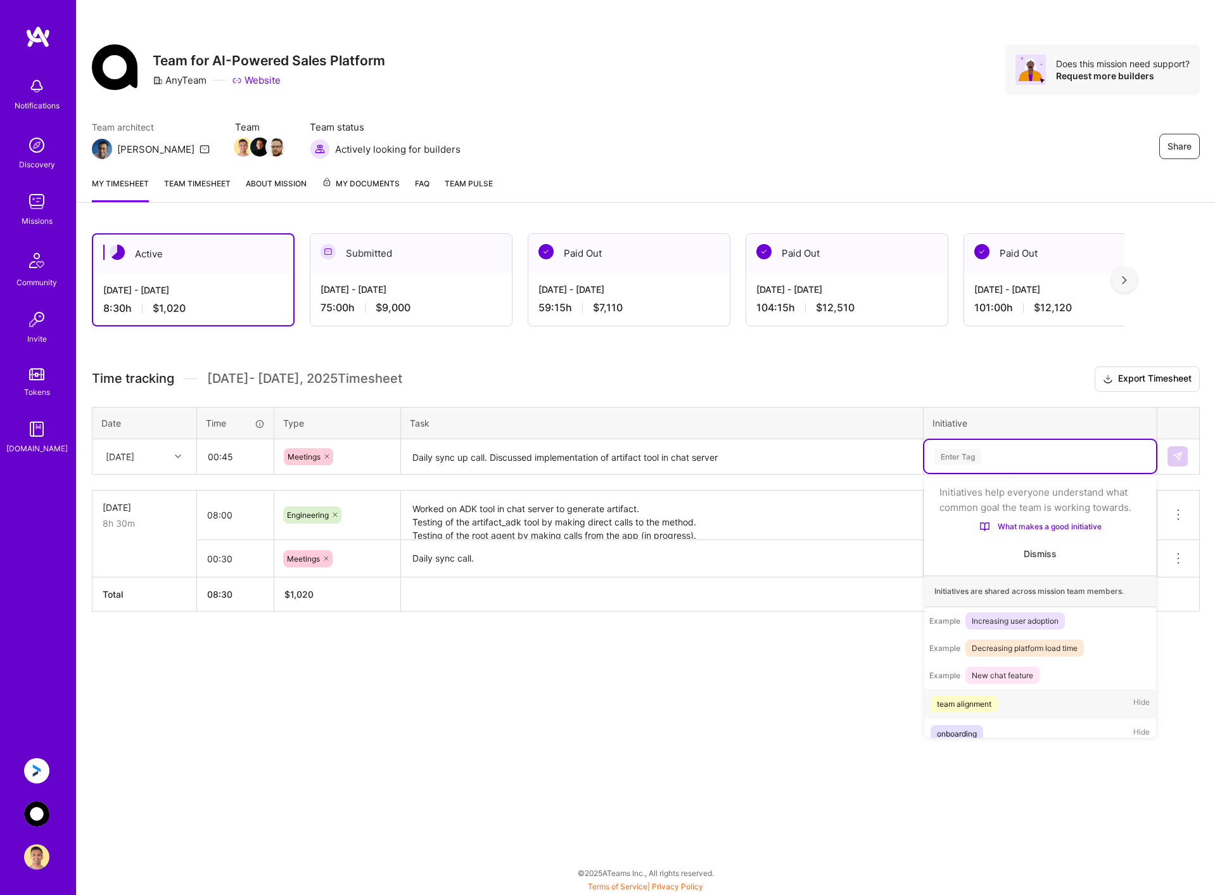
scroll to position [40, 0]
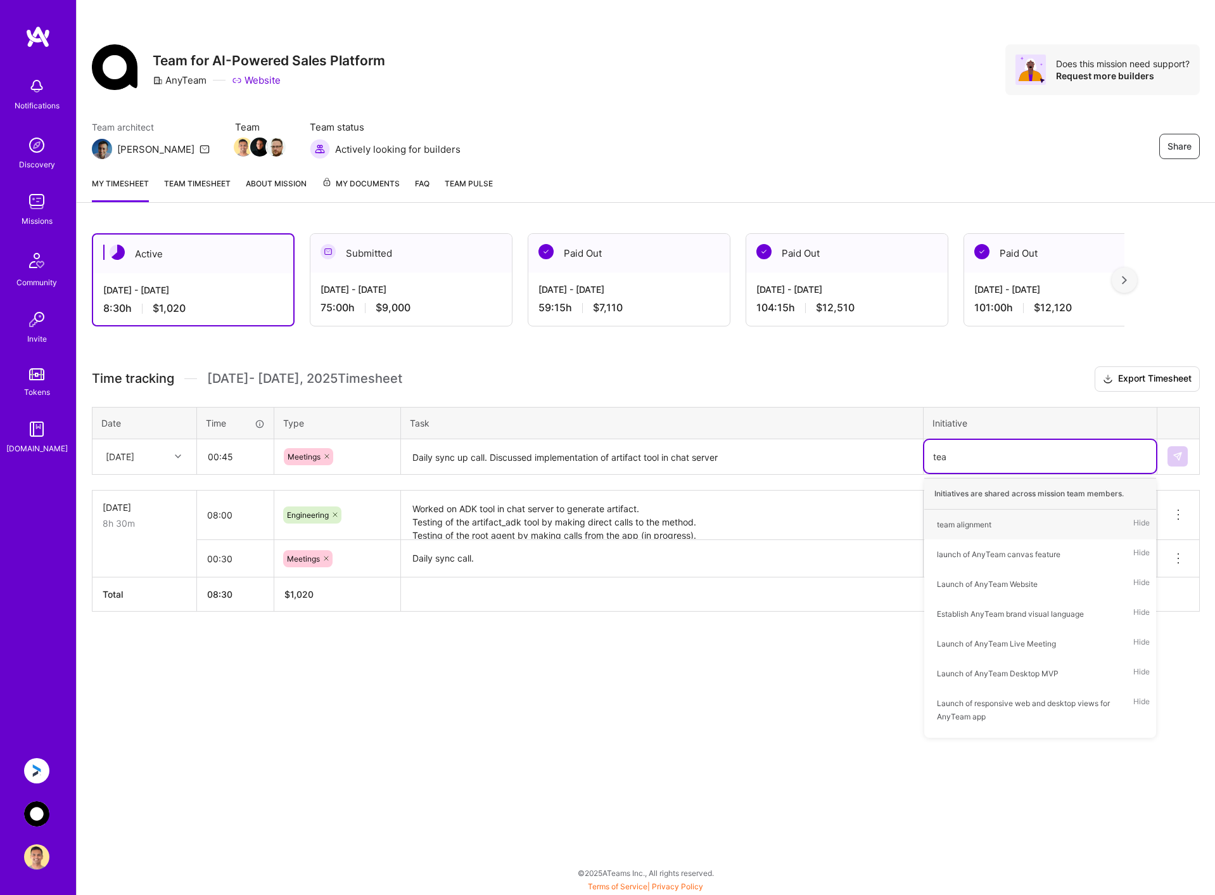
type input "team"
type input "laun"
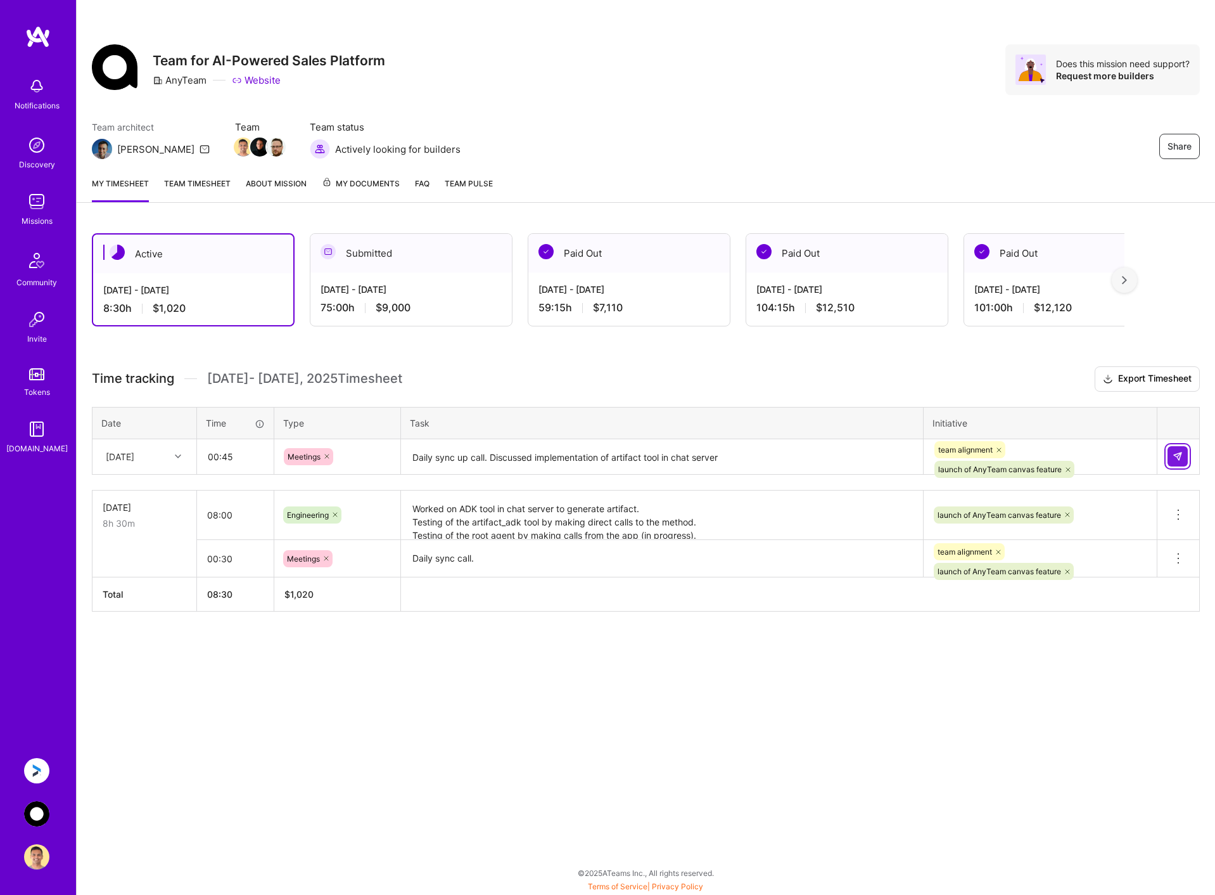
click at [1176, 447] on button at bounding box center [1178, 456] width 20 height 20
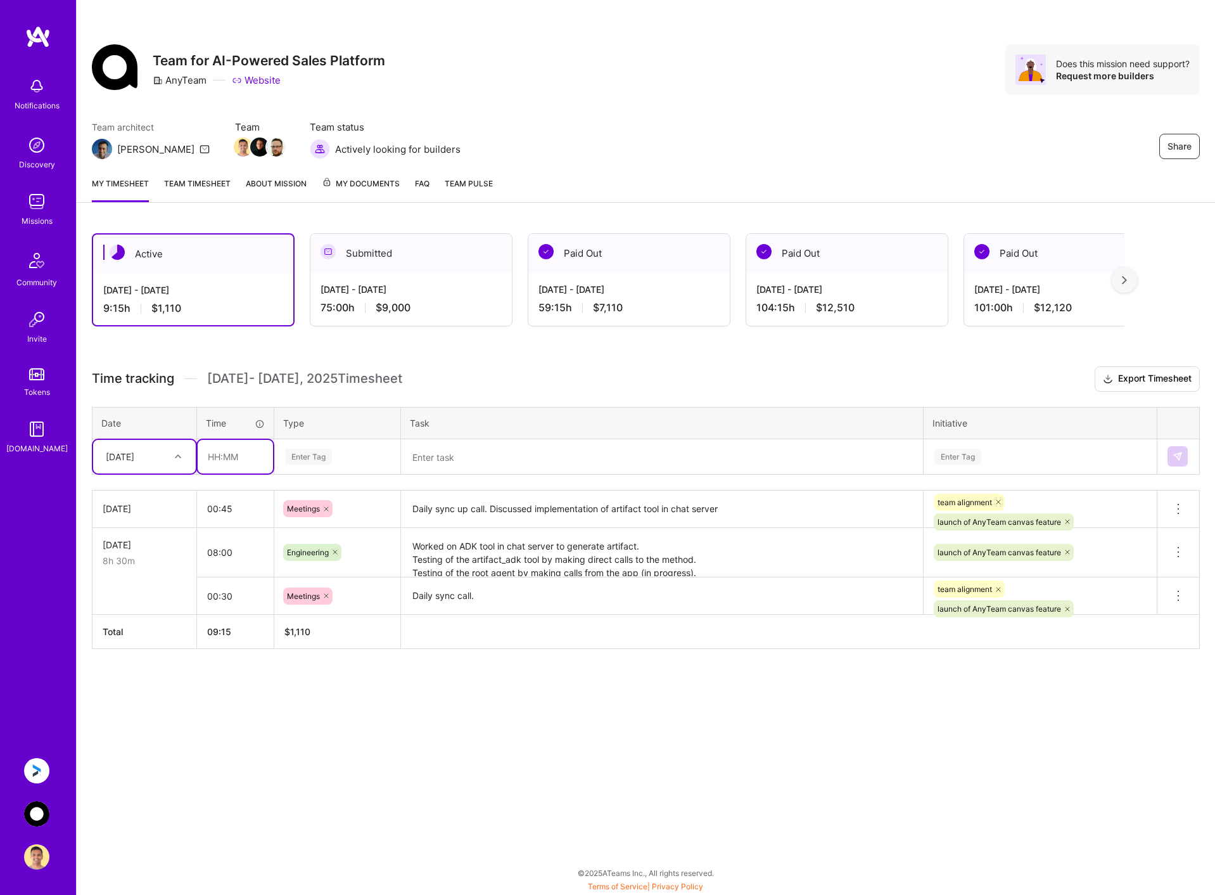
click at [232, 453] on input "text" at bounding box center [235, 457] width 75 height 34
type input "07:45"
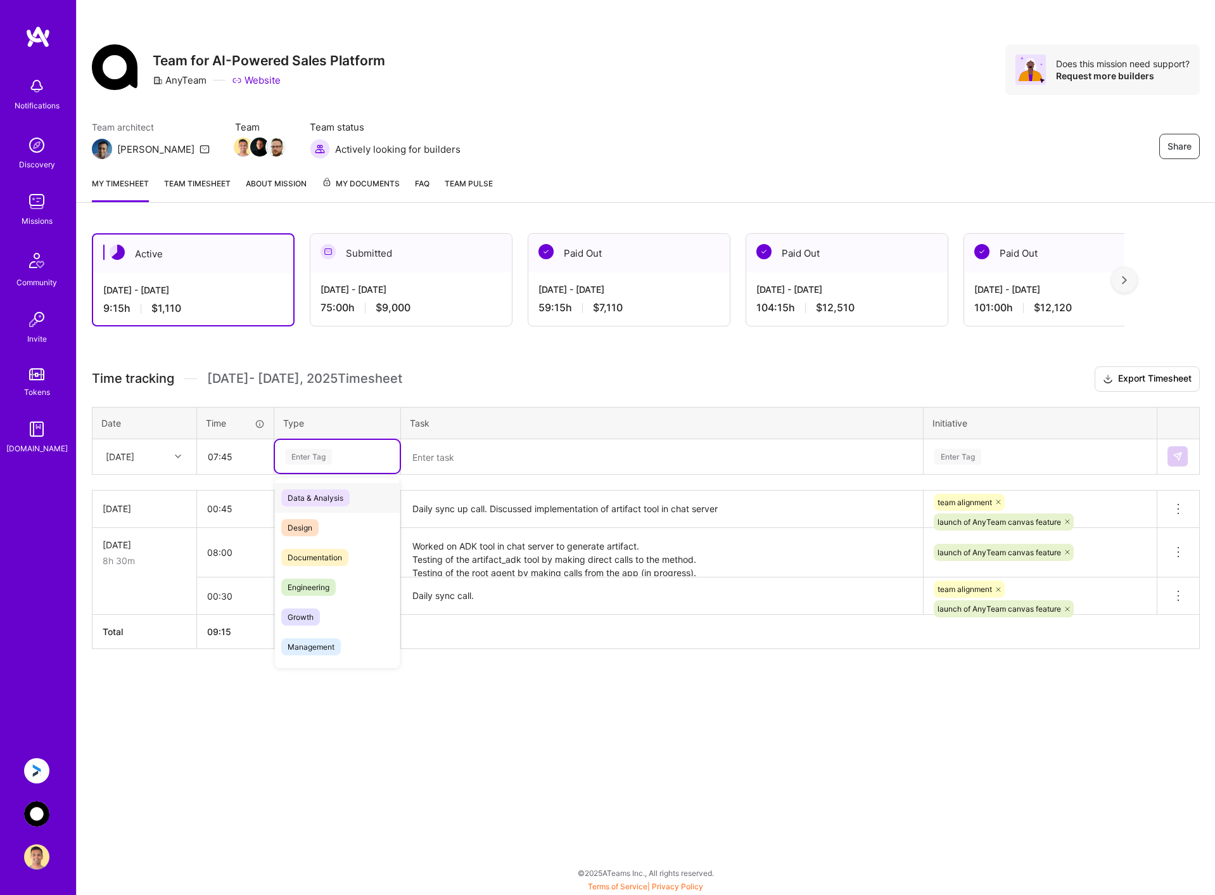
click at [347, 451] on div "Enter Tag" at bounding box center [337, 457] width 107 height 16
type input "en"
click at [300, 528] on span "Engineering" at bounding box center [308, 527] width 54 height 17
click at [245, 463] on input "07:45" at bounding box center [235, 457] width 75 height 34
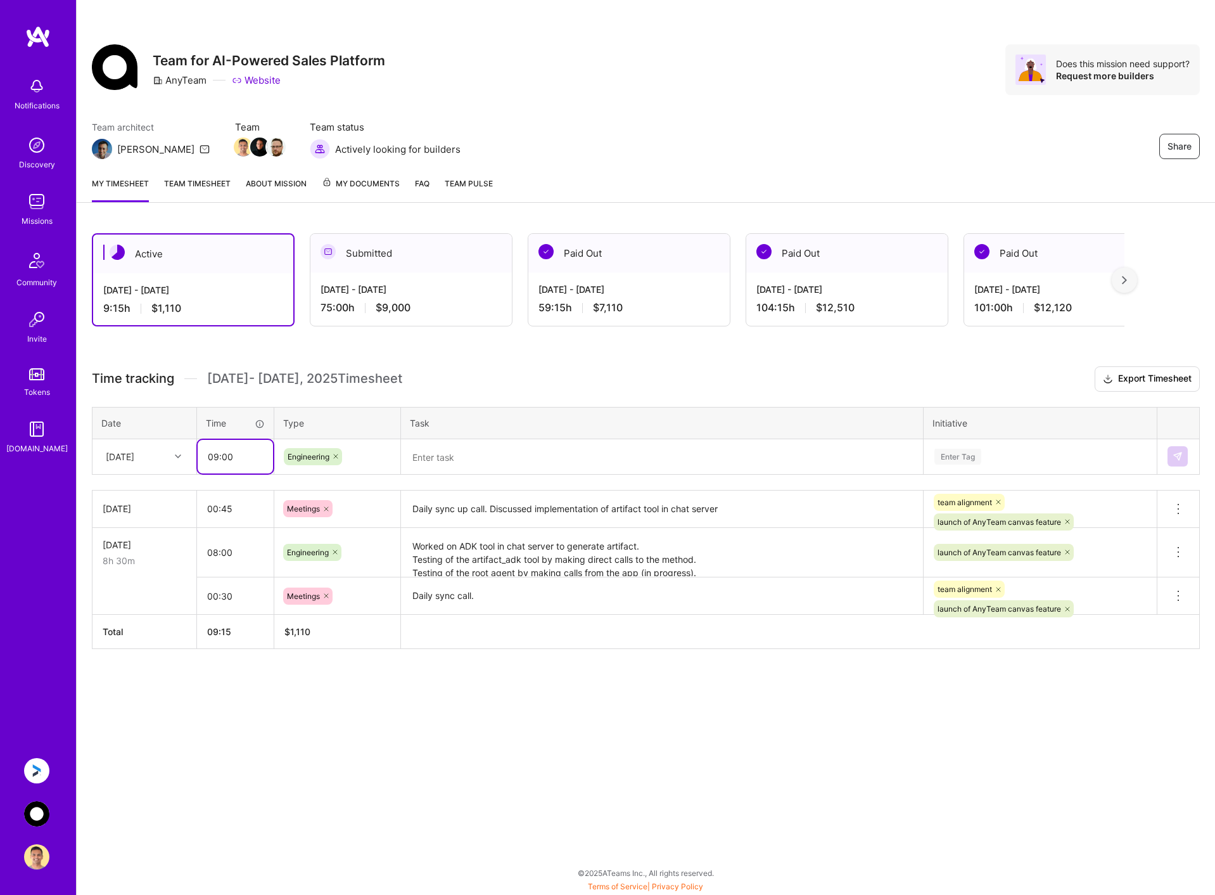
type input "09:00"
click at [513, 455] on textarea at bounding box center [661, 457] width 519 height 34
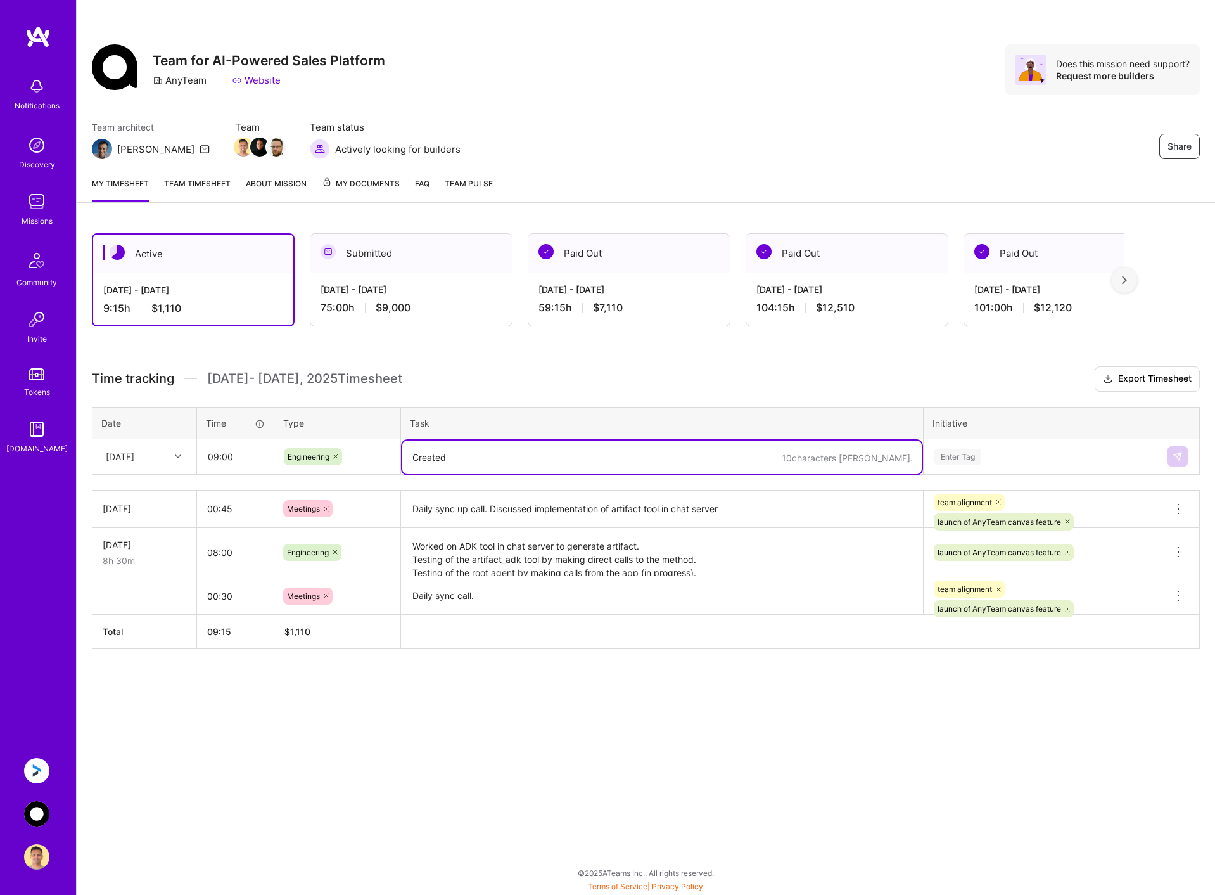
type textarea "Created"
click at [719, 566] on textarea "Worked on ADK tool in chat server to generate artifact. Testing of the artifact…" at bounding box center [661, 553] width 519 height 48
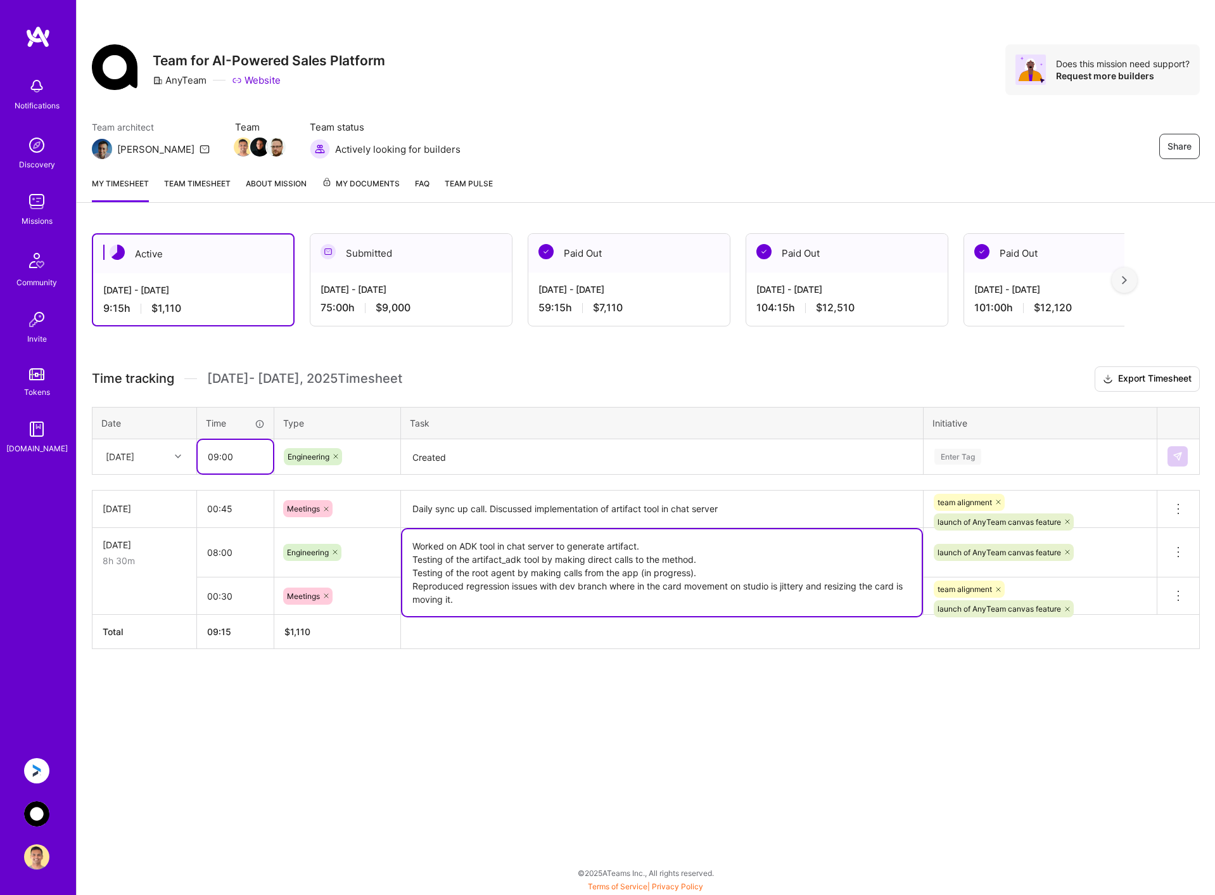
click at [243, 462] on input "09:00" at bounding box center [235, 457] width 75 height 34
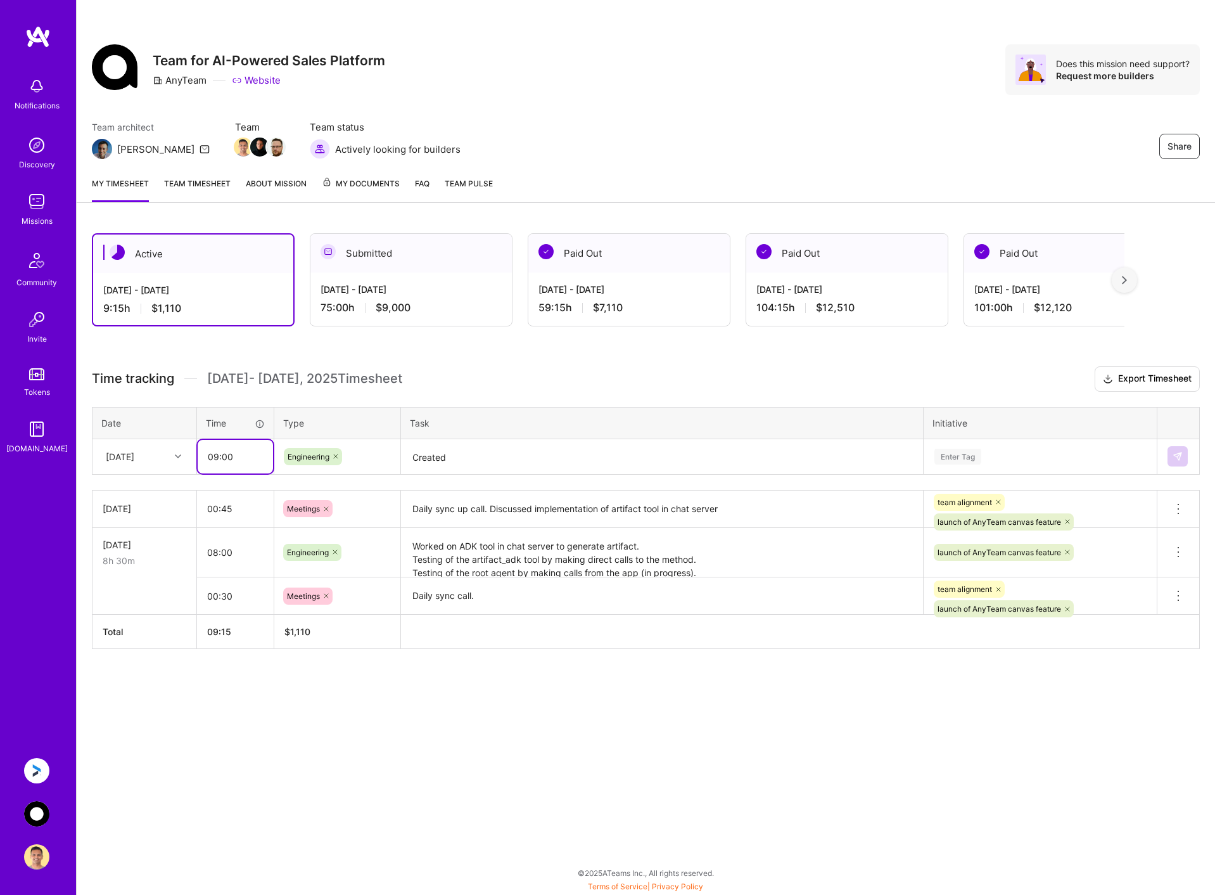
click at [220, 455] on input "09:00" at bounding box center [235, 457] width 75 height 34
type input "08:00"
click at [513, 452] on textarea "Created" at bounding box center [661, 457] width 519 height 34
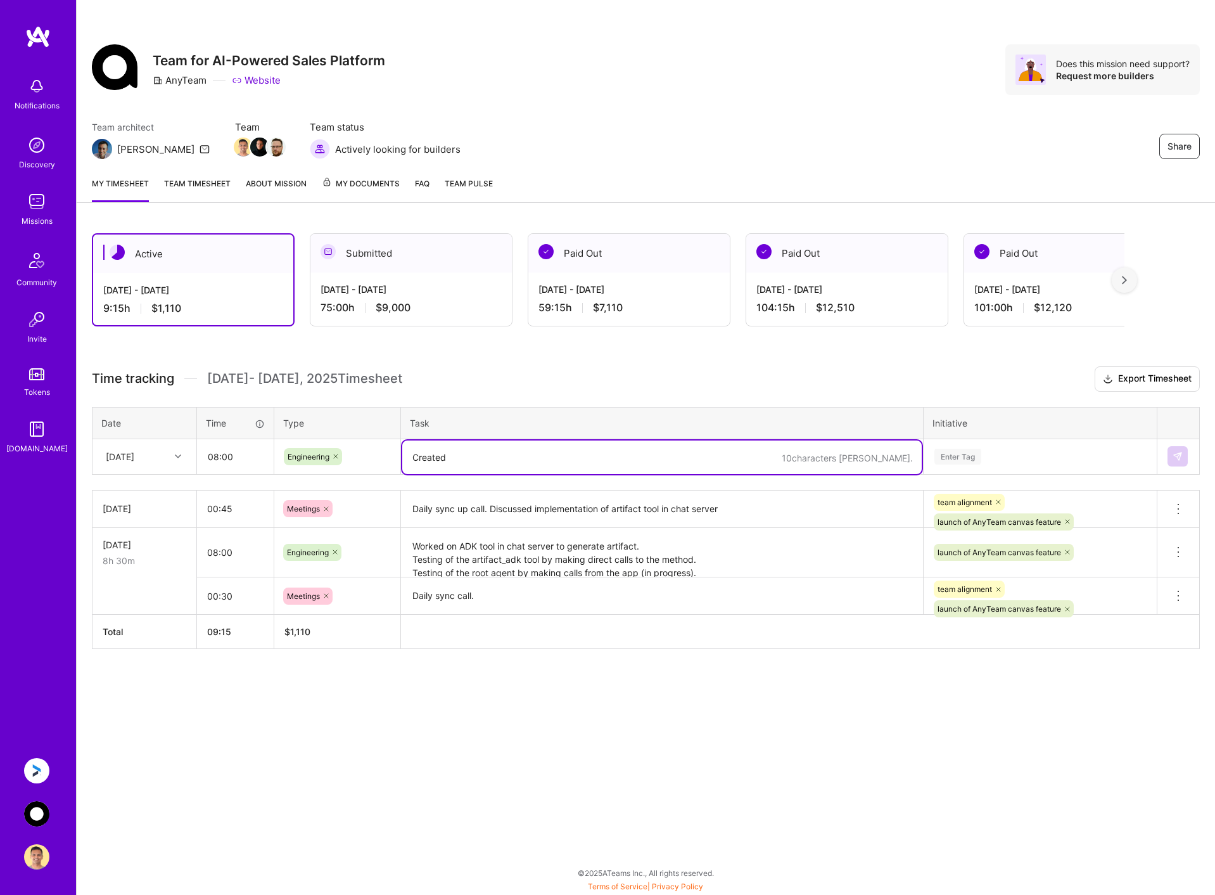
click at [426, 459] on textarea "Created" at bounding box center [661, 457] width 519 height 34
click at [612, 559] on textarea "Worked on ADK tool in chat server to generate artifact. Testing of the artifact…" at bounding box center [661, 553] width 519 height 48
click at [522, 458] on textarea "Created" at bounding box center [661, 457] width 519 height 34
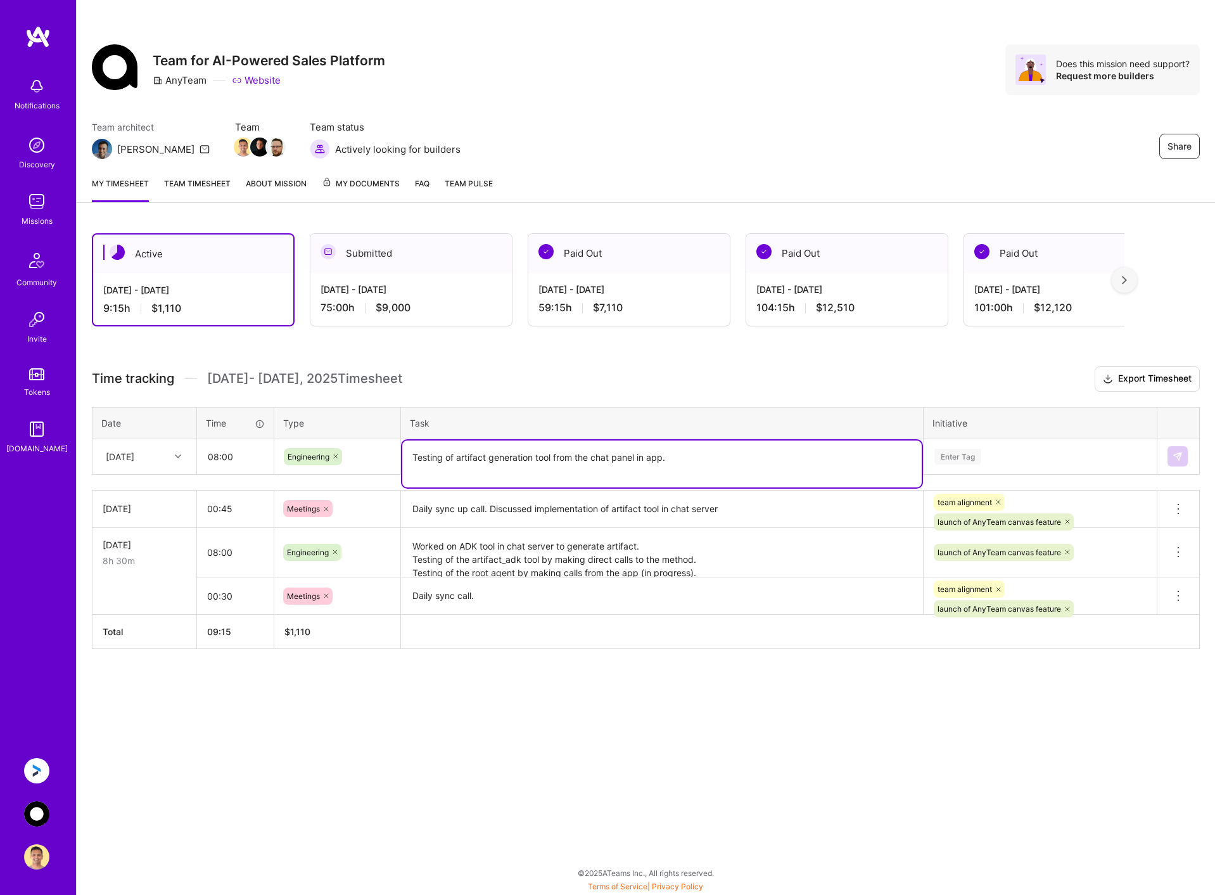
click at [474, 473] on textarea "Testing of artifact generation tool from the chat panel in app." at bounding box center [661, 463] width 519 height 47
click at [681, 473] on textarea "Testing of artifact generation tool from the chat panel in app. The tool was no…" at bounding box center [661, 463] width 519 height 47
click at [606, 471] on textarea "Testing of artifact generation tool from the chat panel in app. The tool was no…" at bounding box center [661, 463] width 519 height 47
type textarea "Testing of artifact generation tool from the chat panel in app. The tool was no…"
click at [1066, 463] on div "Enter Tag" at bounding box center [1040, 457] width 214 height 16
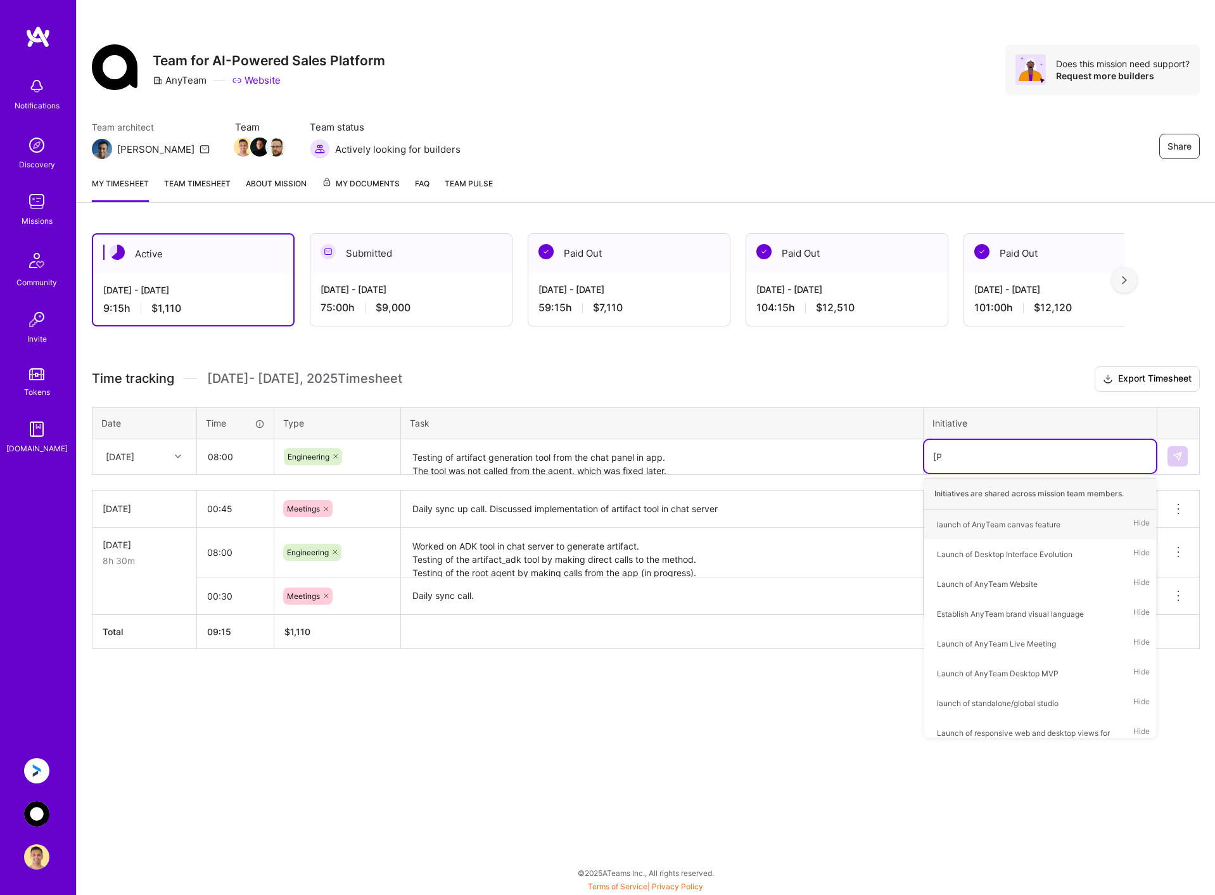
type input "laun"
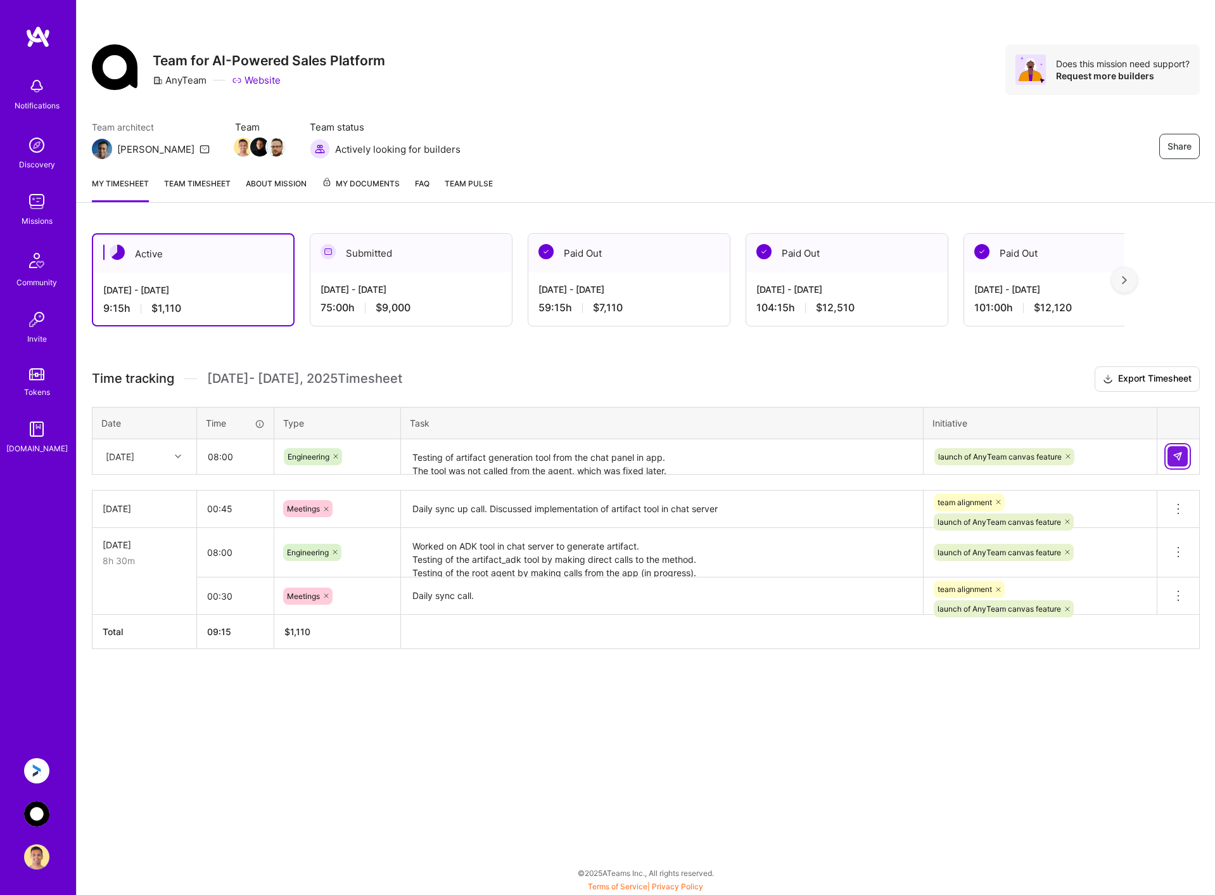
click at [1177, 454] on img at bounding box center [1178, 456] width 10 height 10
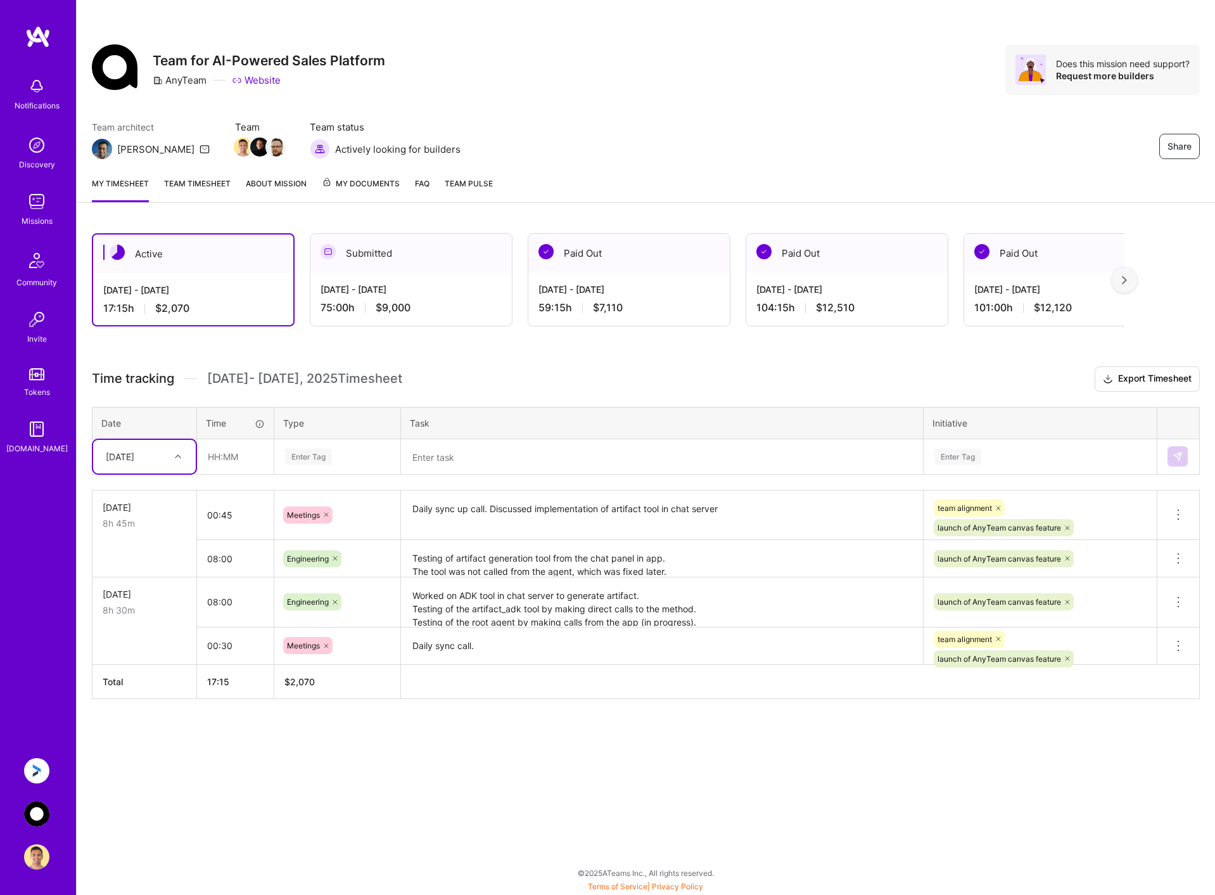
click at [169, 459] on div "[DATE]" at bounding box center [134, 456] width 70 height 21
click at [156, 516] on div "[DATE]" at bounding box center [144, 515] width 103 height 23
click at [247, 455] on input "text" at bounding box center [235, 457] width 75 height 34
type input "09:00"
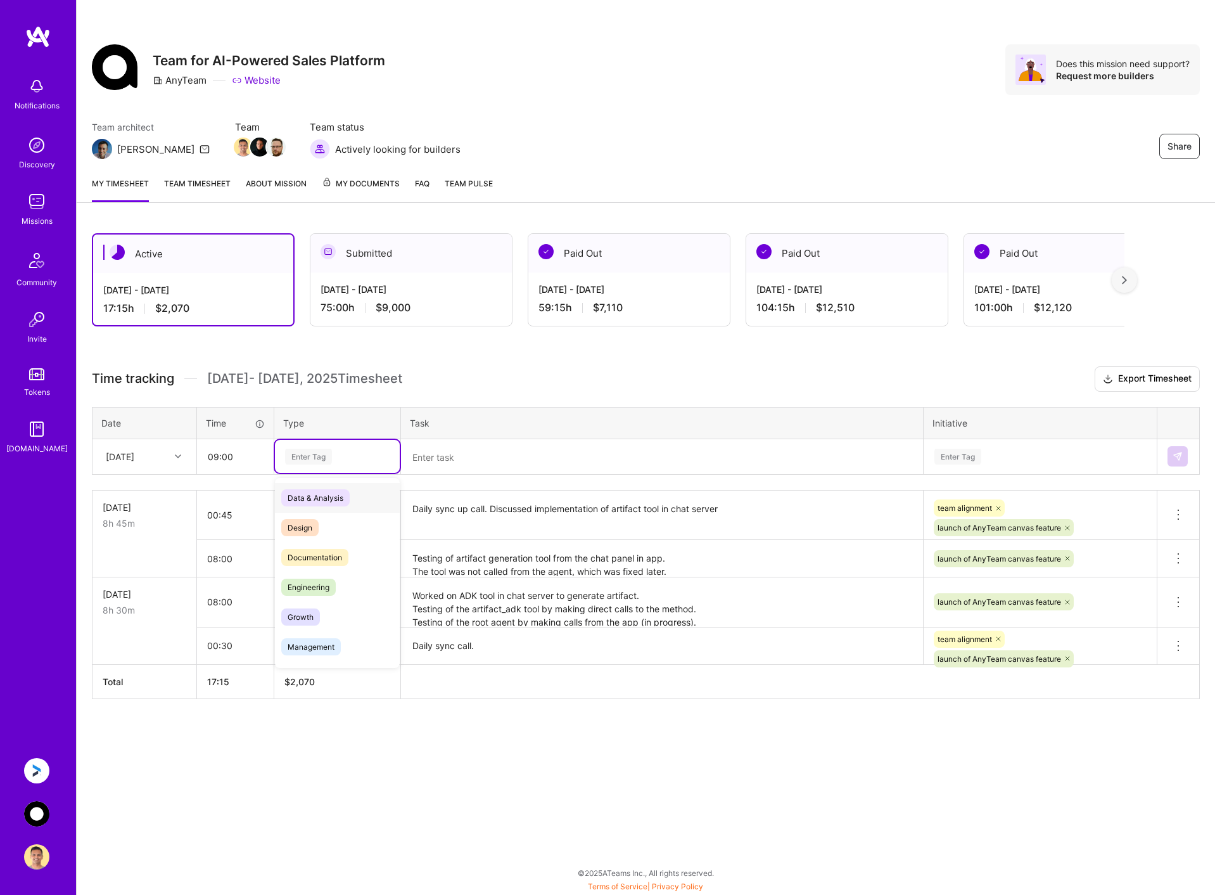
click at [343, 457] on div "Enter Tag" at bounding box center [337, 457] width 107 height 16
type input "eng"
click at [330, 495] on span "Engineering" at bounding box center [308, 497] width 54 height 17
click at [474, 460] on textarea at bounding box center [661, 457] width 519 height 34
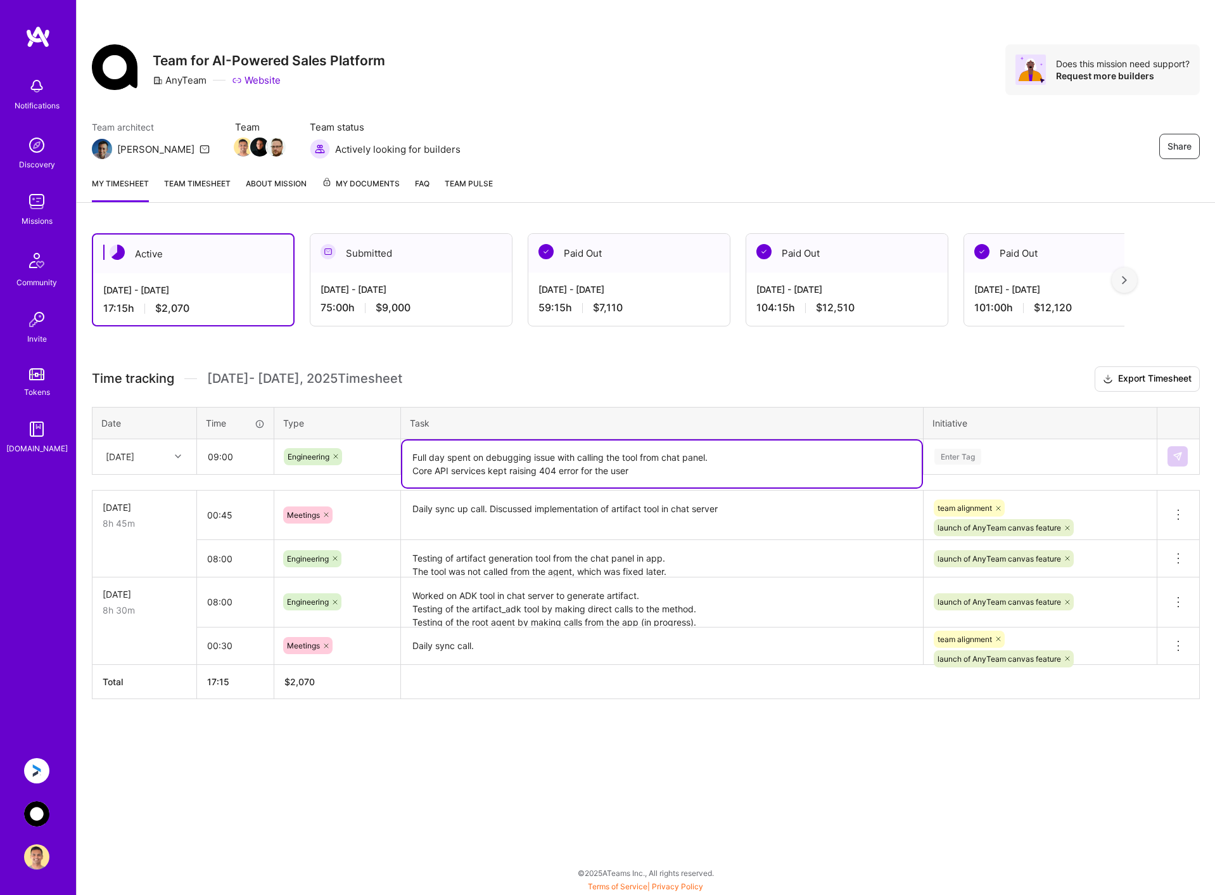
click at [680, 465] on textarea "Full day spent on debugging issue with calling the tool from chat panel. Core A…" at bounding box center [661, 463] width 519 height 47
click at [617, 471] on textarea "Full day spent on debugging issue with calling the tool from chat panel. Core A…" at bounding box center [661, 463] width 519 height 47
drag, startPoint x: 617, startPoint y: 471, endPoint x: 677, endPoint y: 471, distance: 60.2
click at [617, 471] on textarea "Full day spent on debugging issue with calling the tool from chat panel. Core A…" at bounding box center [661, 463] width 519 height 47
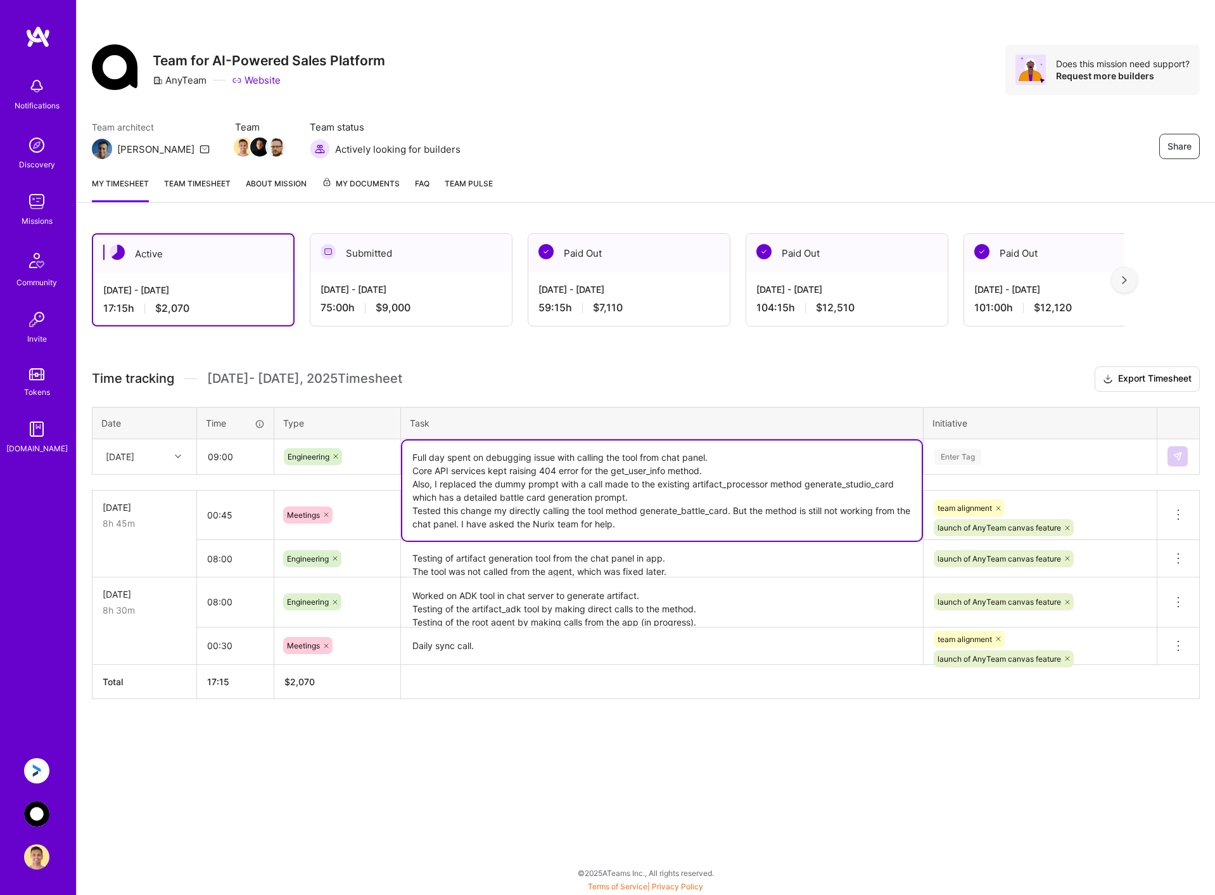
type textarea "Full day spent on debugging issue with calling the tool from chat panel. Core A…"
drag, startPoint x: 227, startPoint y: 452, endPoint x: 347, endPoint y: 453, distance: 119.1
click at [227, 452] on input "09:00" at bounding box center [235, 457] width 75 height 34
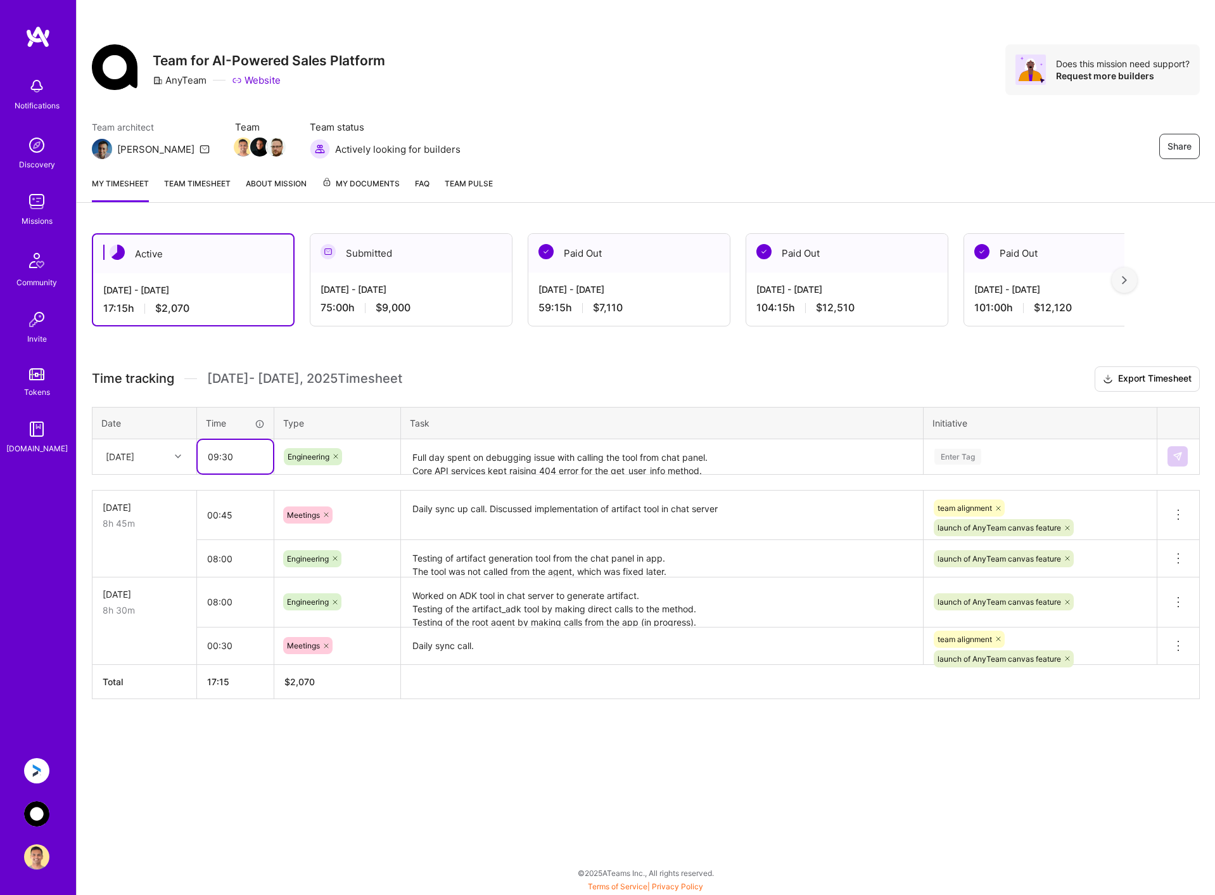
type input "09:30"
click at [985, 454] on div "Enter Tag" at bounding box center [1040, 457] width 214 height 16
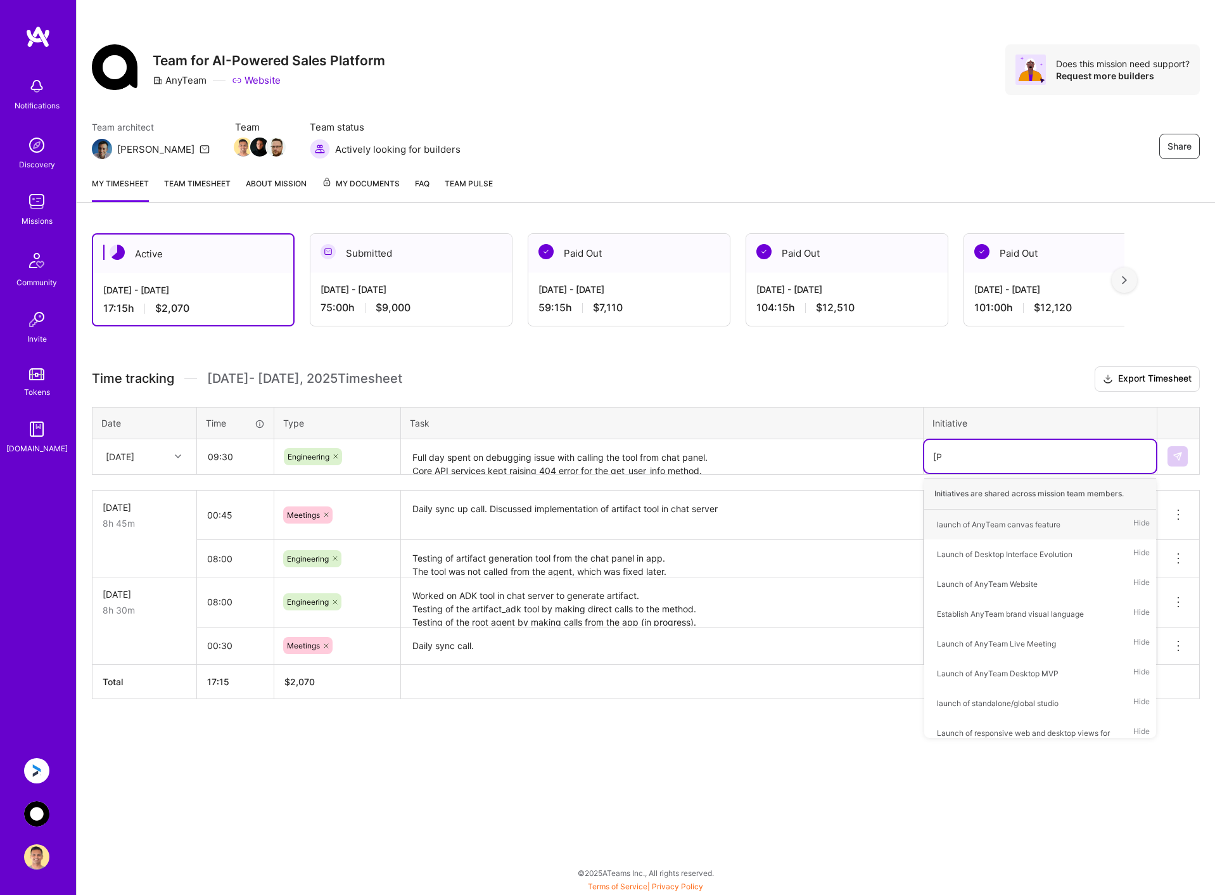
type input "laun"
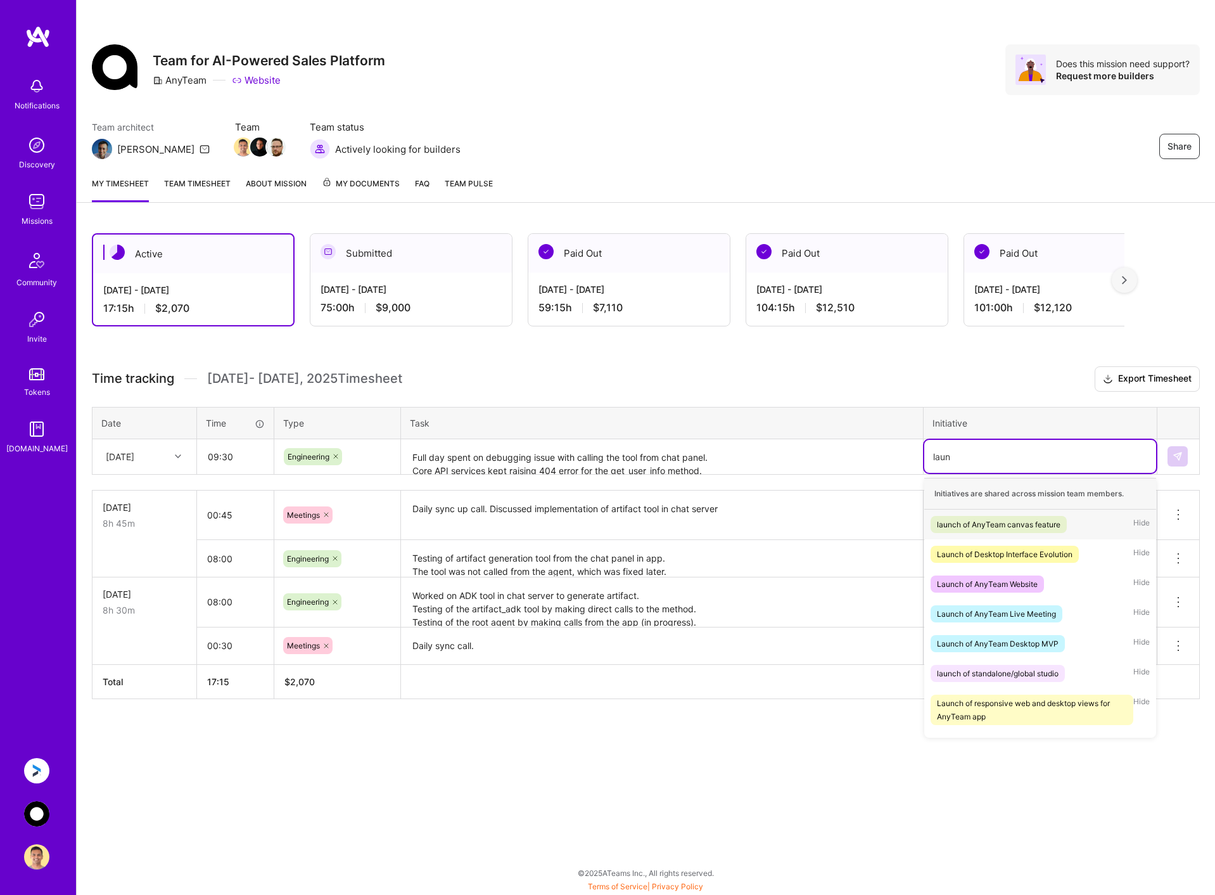
click at [995, 522] on div "launch of AnyTeam canvas feature" at bounding box center [999, 524] width 124 height 13
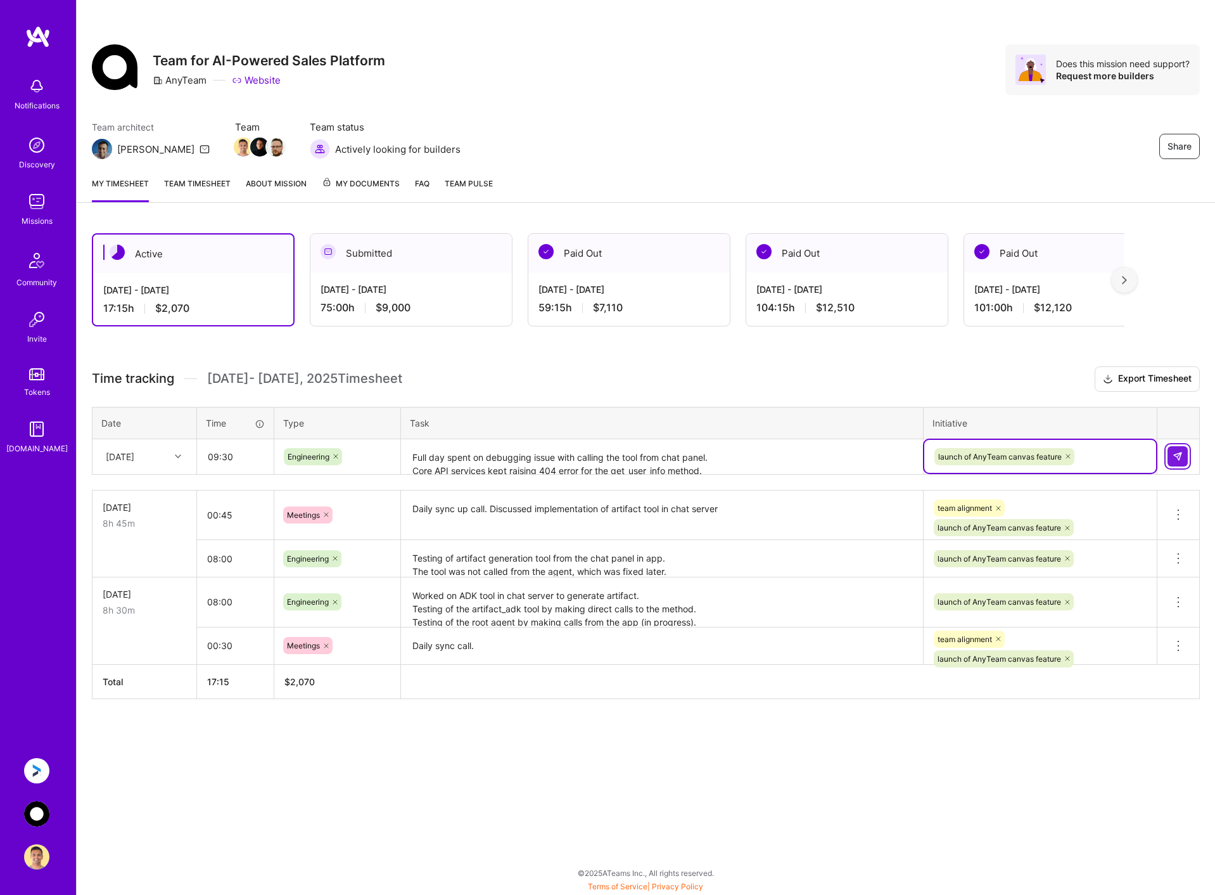
click at [1183, 459] on button at bounding box center [1178, 456] width 20 height 20
